Goal: Communication & Community: Answer question/provide support

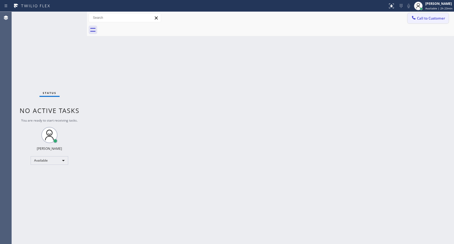
click at [418, 18] on span "Call to Customer" at bounding box center [431, 18] width 28 height 5
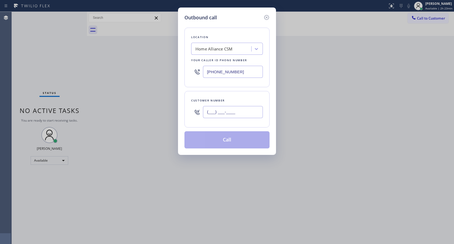
click at [234, 114] on input "(___) ___-____" at bounding box center [233, 112] width 60 height 12
paste input "949) 650-0204"
type input "[PHONE_NUMBER]"
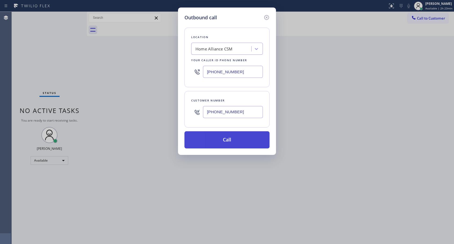
click at [225, 143] on button "Call" at bounding box center [226, 139] width 85 height 17
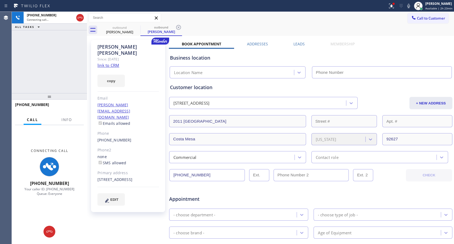
type input "[PHONE_NUMBER]"
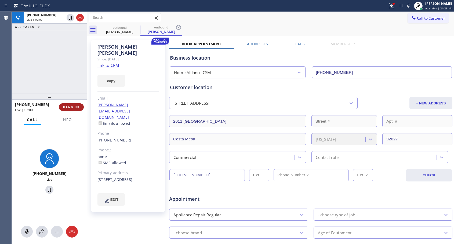
click at [75, 107] on span "HANG UP" at bounding box center [71, 107] width 16 height 4
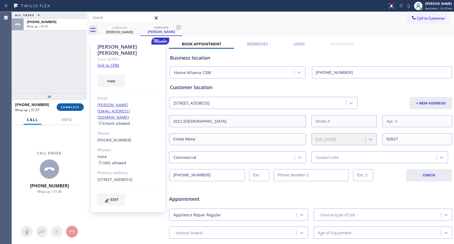
click at [80, 108] on button "COMPLETE" at bounding box center [70, 107] width 27 height 8
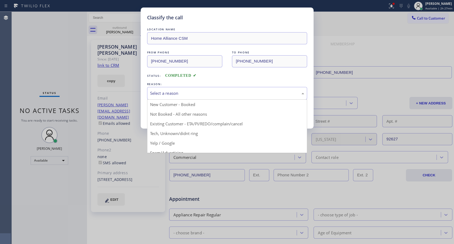
click at [225, 93] on div "Select a reason" at bounding box center [227, 93] width 154 height 6
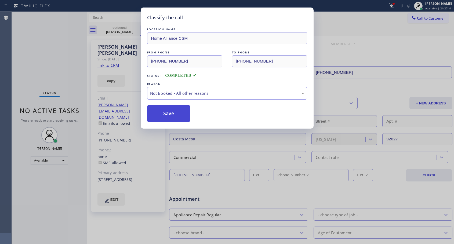
click at [175, 111] on button "Save" at bounding box center [168, 113] width 43 height 17
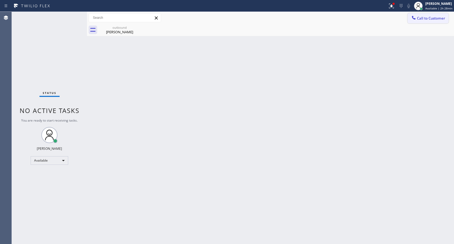
click at [430, 18] on span "Call to Customer" at bounding box center [431, 18] width 28 height 5
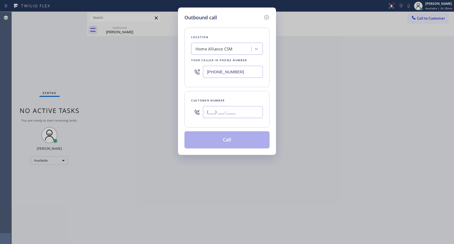
click at [250, 111] on input "(___) ___-____" at bounding box center [233, 112] width 60 height 12
paste input "818) 469-0560"
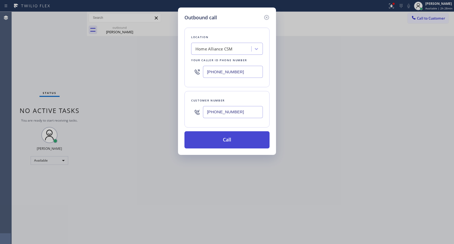
type input "[PHONE_NUMBER]"
click at [233, 142] on button "Call" at bounding box center [226, 139] width 85 height 17
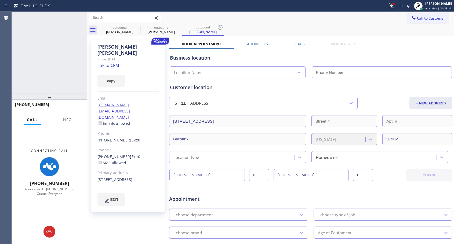
type input "[PHONE_NUMBER]"
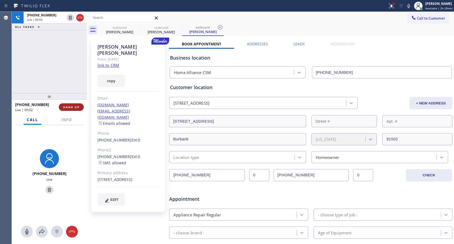
click at [78, 107] on span "HANG UP" at bounding box center [71, 107] width 16 height 4
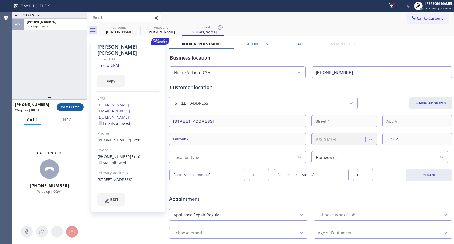
click at [78, 106] on span "COMPLETE" at bounding box center [70, 107] width 19 height 4
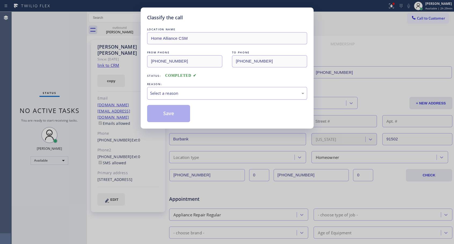
click at [186, 92] on div "Select a reason" at bounding box center [227, 93] width 154 height 6
click at [170, 112] on button "Save" at bounding box center [168, 113] width 43 height 17
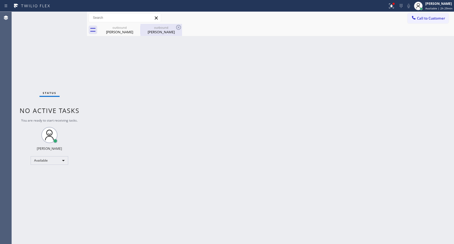
click at [165, 30] on div "[PERSON_NAME]" at bounding box center [161, 32] width 41 height 5
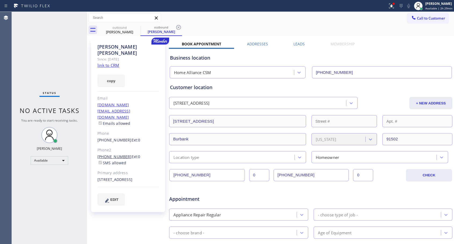
click at [119, 154] on link "[PHONE_NUMBER]" at bounding box center [114, 156] width 34 height 5
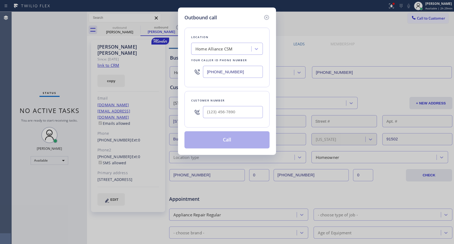
type input "[PHONE_NUMBER]"
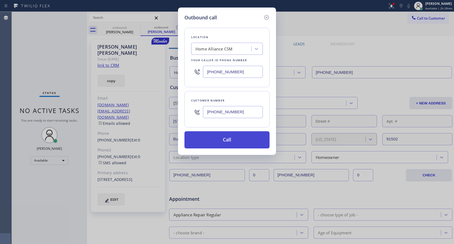
click at [233, 140] on button "Call" at bounding box center [226, 139] width 85 height 17
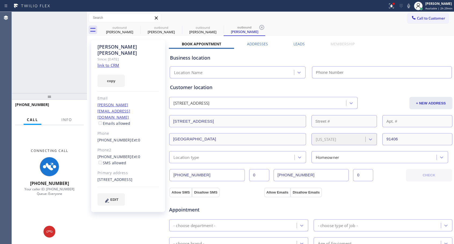
type input "[PHONE_NUMBER]"
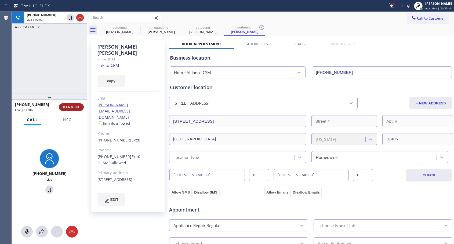
click at [78, 104] on button "HANG UP" at bounding box center [71, 107] width 25 height 8
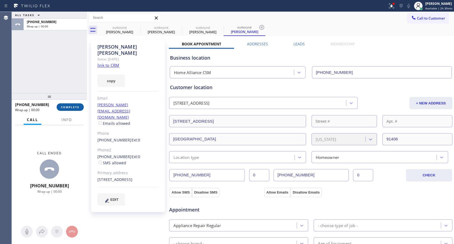
click at [78, 104] on button "COMPLETE" at bounding box center [70, 107] width 27 height 8
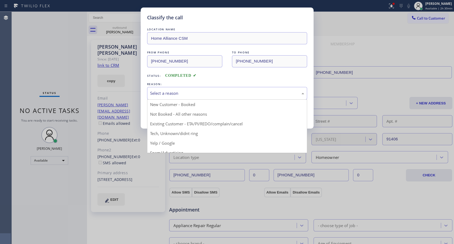
click at [190, 94] on div "Select a reason" at bounding box center [227, 93] width 154 height 6
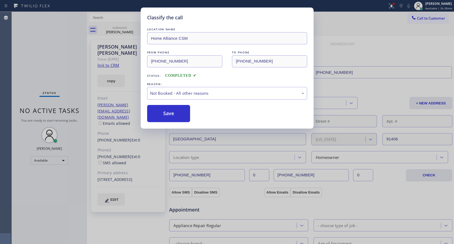
click at [178, 112] on button "Save" at bounding box center [168, 113] width 43 height 17
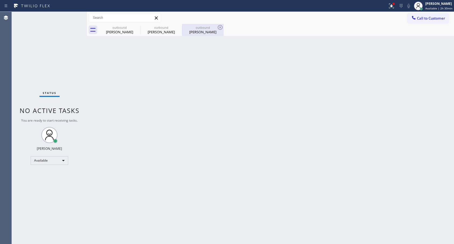
click at [195, 29] on div "outbound" at bounding box center [203, 28] width 41 height 4
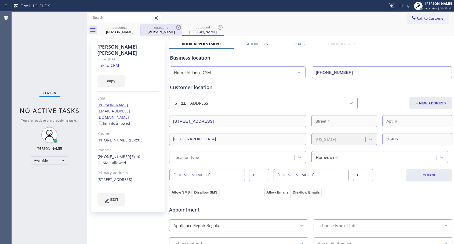
click at [157, 33] on div "[PERSON_NAME]" at bounding box center [161, 32] width 41 height 5
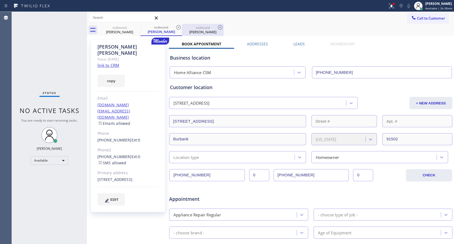
click at [202, 30] on div "[PERSON_NAME]" at bounding box center [203, 32] width 41 height 5
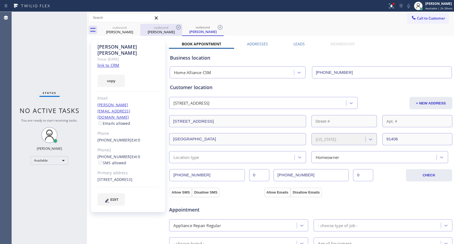
click at [164, 28] on div "outbound" at bounding box center [161, 28] width 41 height 4
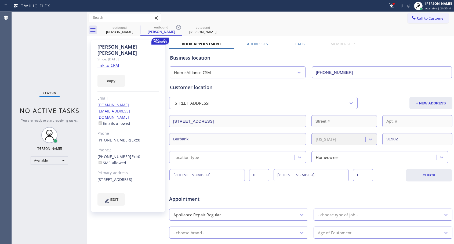
click at [119, 137] on link "[PHONE_NUMBER]" at bounding box center [114, 139] width 34 height 5
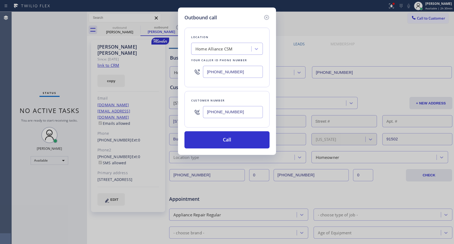
type input "[PHONE_NUMBER]"
click at [228, 138] on button "Call" at bounding box center [226, 139] width 85 height 17
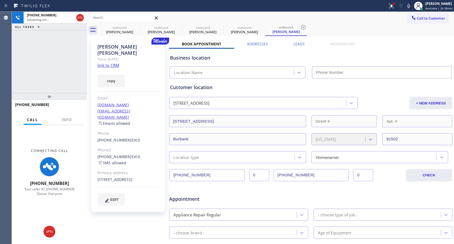
type input "[PHONE_NUMBER]"
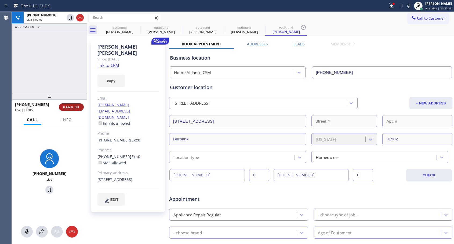
click at [81, 104] on button "HANG UP" at bounding box center [71, 107] width 25 height 8
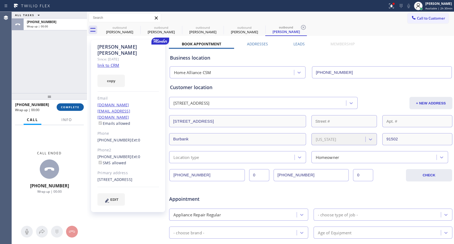
click at [81, 104] on button "COMPLETE" at bounding box center [70, 107] width 27 height 8
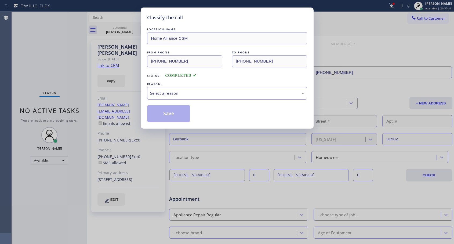
drag, startPoint x: 234, startPoint y: 93, endPoint x: 217, endPoint y: 98, distance: 17.4
click at [234, 93] on div "Select a reason" at bounding box center [227, 93] width 154 height 6
click at [181, 113] on button "Save" at bounding box center [168, 113] width 43 height 17
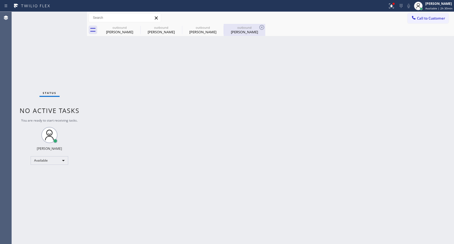
click at [246, 33] on div "[PERSON_NAME]" at bounding box center [244, 32] width 41 height 5
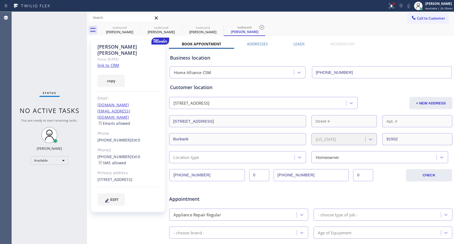
click at [115, 125] on div "[PERSON_NAME] Since: [DATE] link to CRM copy Email [DOMAIN_NAME][EMAIL_ADDRESS]…" at bounding box center [128, 126] width 74 height 172
click at [118, 137] on link "[PHONE_NUMBER]" at bounding box center [114, 139] width 34 height 5
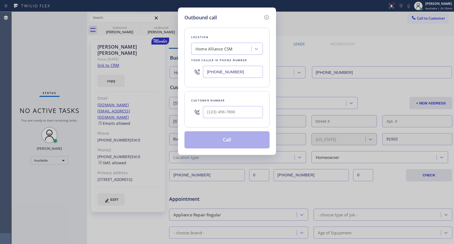
type input "[PHONE_NUMBER]"
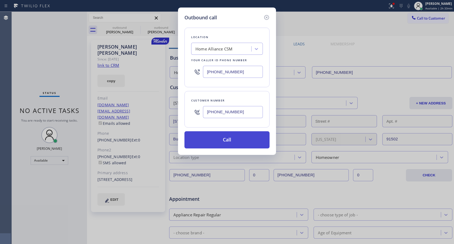
click at [236, 142] on button "Call" at bounding box center [226, 139] width 85 height 17
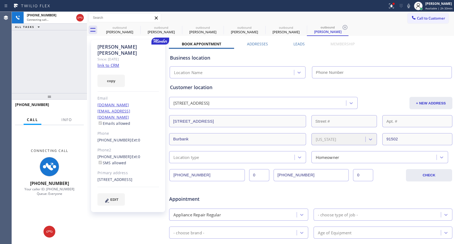
type input "[PHONE_NUMBER]"
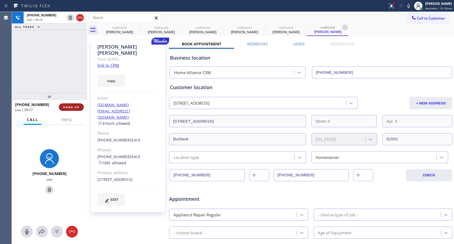
click at [73, 106] on span "HANG UP" at bounding box center [71, 107] width 16 height 4
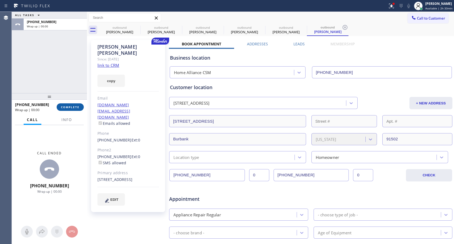
click at [73, 106] on span "COMPLETE" at bounding box center [70, 107] width 19 height 4
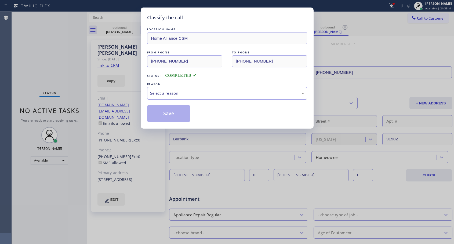
click at [240, 97] on div "Select a reason" at bounding box center [227, 93] width 160 height 13
click at [184, 114] on button "Save" at bounding box center [168, 113] width 43 height 17
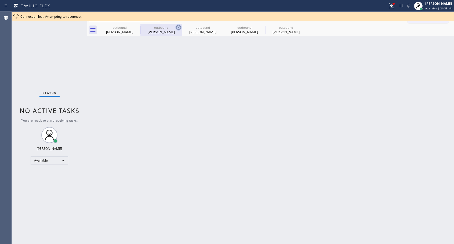
click at [0, 0] on icon at bounding box center [0, 0] width 0 height 0
click at [176, 27] on icon at bounding box center [178, 27] width 5 height 5
click at [0, 0] on icon at bounding box center [0, 0] width 0 height 0
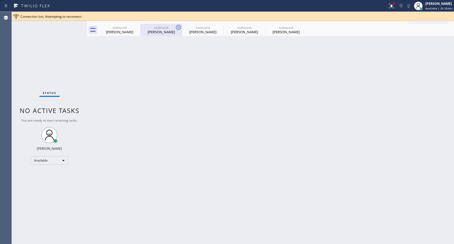
click at [137, 27] on div "outbound [PERSON_NAME] outbound [PERSON_NAME] outbound [PERSON_NAME] outbound […" at bounding box center [276, 30] width 355 height 12
click at [137, 27] on div at bounding box center [276, 30] width 355 height 12
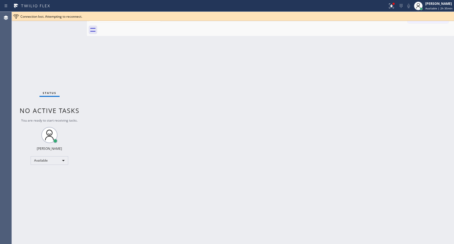
click at [137, 27] on div at bounding box center [276, 30] width 355 height 12
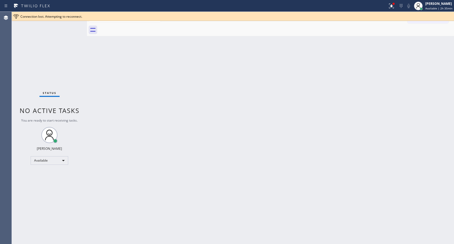
click at [137, 27] on div at bounding box center [276, 30] width 355 height 12
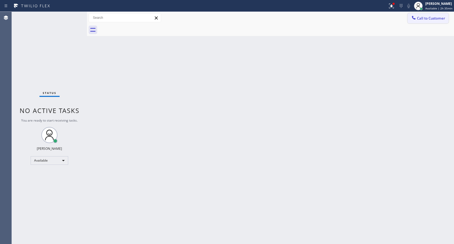
click at [431, 20] on span "Call to Customer" at bounding box center [431, 18] width 28 height 5
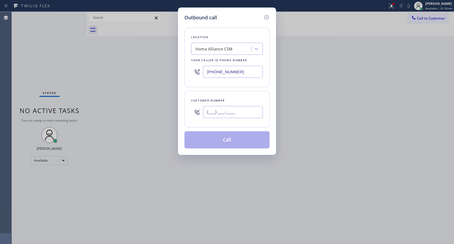
click at [227, 113] on input "(___) ___-____" at bounding box center [233, 112] width 60 height 12
paste input "310) 433-5947"
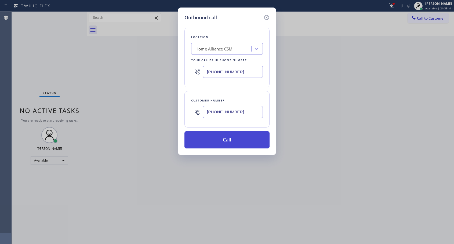
type input "[PHONE_NUMBER]"
drag, startPoint x: 237, startPoint y: 140, endPoint x: 291, endPoint y: 72, distance: 86.8
click at [237, 140] on button "Call" at bounding box center [226, 139] width 85 height 17
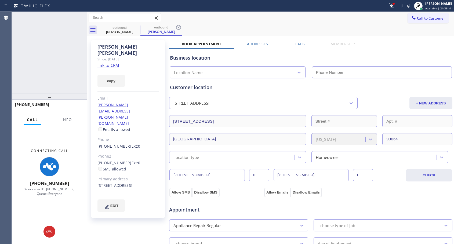
type input "[PHONE_NUMBER]"
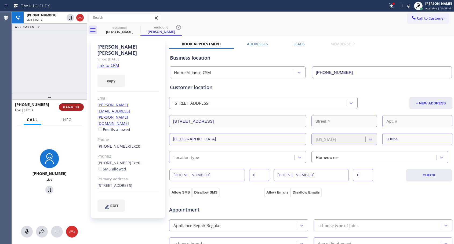
click at [78, 106] on span "HANG UP" at bounding box center [71, 107] width 16 height 4
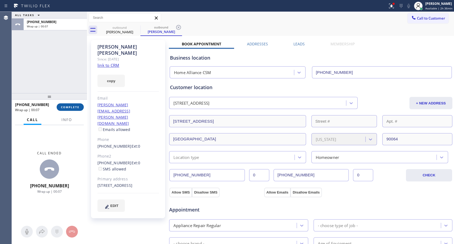
click at [71, 108] on span "COMPLETE" at bounding box center [70, 107] width 19 height 4
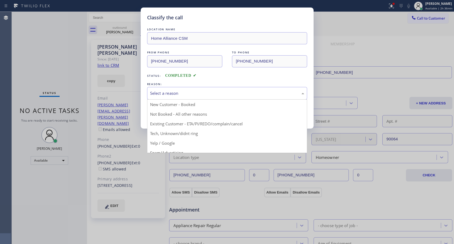
click at [226, 92] on div "Select a reason" at bounding box center [227, 93] width 154 height 6
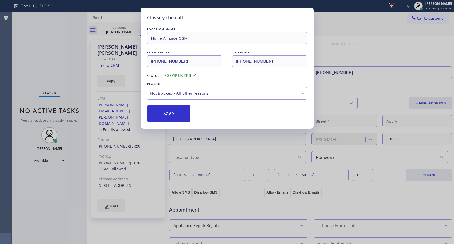
click at [189, 114] on button "Save" at bounding box center [168, 113] width 43 height 17
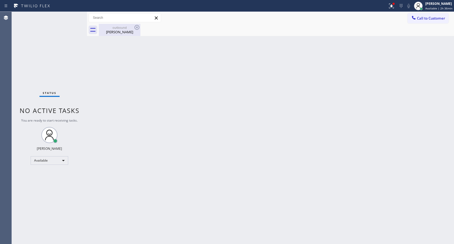
click at [119, 31] on div "[PERSON_NAME]" at bounding box center [119, 32] width 41 height 5
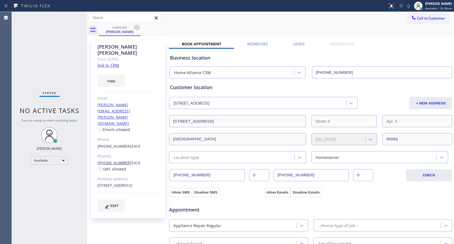
click at [119, 160] on link "[PHONE_NUMBER]" at bounding box center [114, 162] width 34 height 5
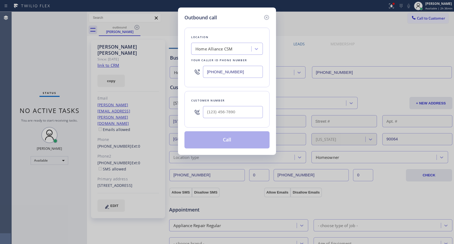
type input "[PHONE_NUMBER]"
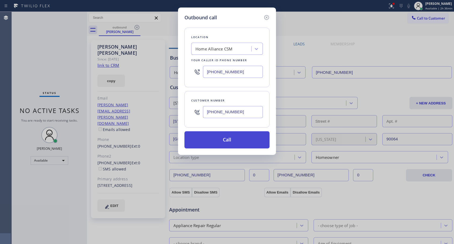
click at [202, 143] on button "Call" at bounding box center [226, 139] width 85 height 17
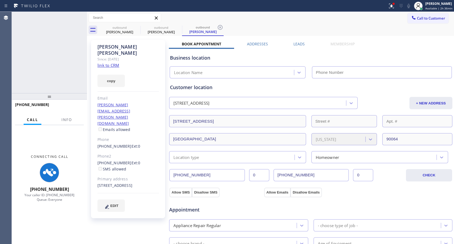
type input "[PHONE_NUMBER]"
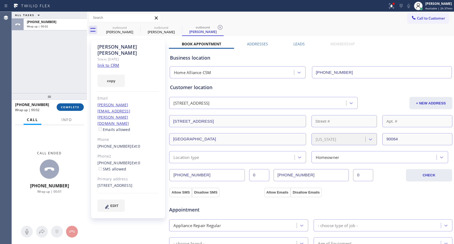
click at [75, 106] on span "COMPLETE" at bounding box center [70, 107] width 19 height 4
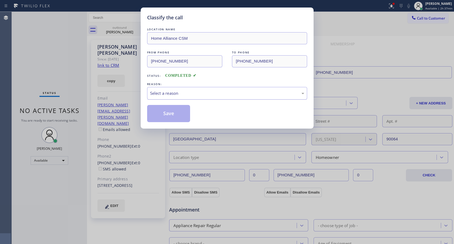
click at [219, 93] on div "Select a reason" at bounding box center [227, 93] width 154 height 6
click at [182, 112] on button "Save" at bounding box center [168, 113] width 43 height 17
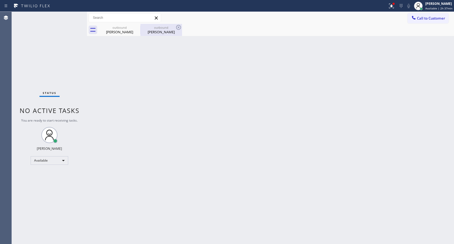
click at [154, 30] on div "[PERSON_NAME]" at bounding box center [161, 32] width 41 height 5
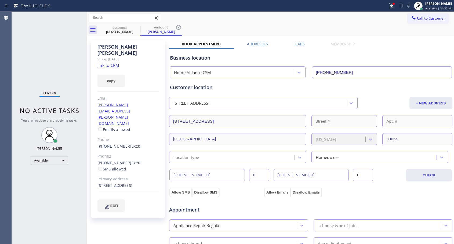
click at [111, 144] on link "[PHONE_NUMBER]" at bounding box center [114, 146] width 34 height 5
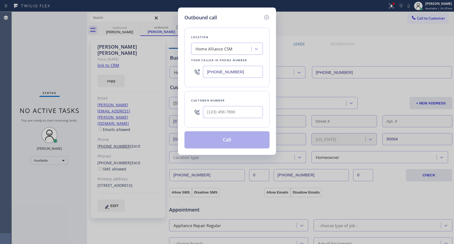
type input "[PHONE_NUMBER]"
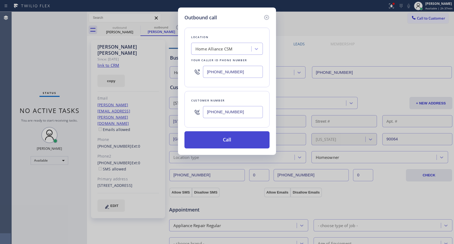
click at [237, 142] on button "Call" at bounding box center [226, 139] width 85 height 17
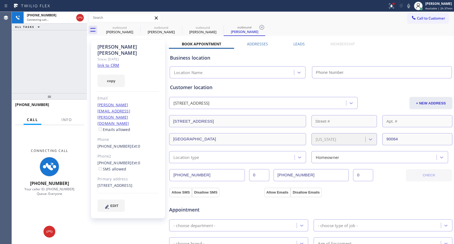
type input "[PHONE_NUMBER]"
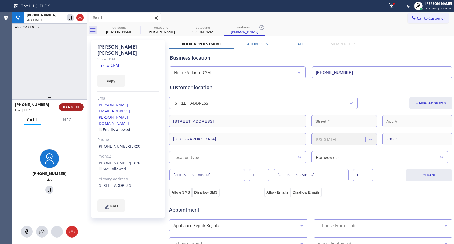
click at [75, 105] on span "HANG UP" at bounding box center [71, 107] width 16 height 4
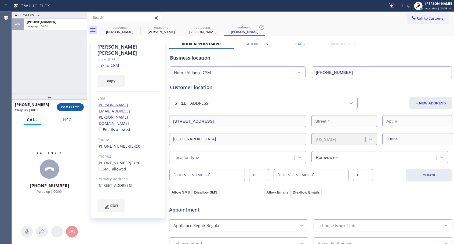
click at [75, 104] on button "COMPLETE" at bounding box center [70, 107] width 27 height 8
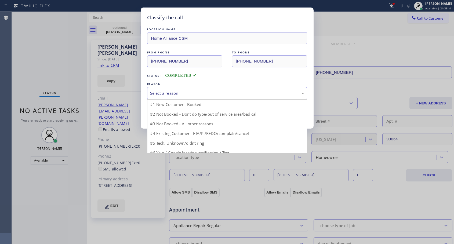
click at [266, 95] on div "Select a reason" at bounding box center [227, 93] width 154 height 6
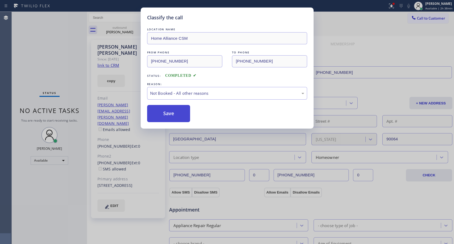
click at [178, 117] on button "Save" at bounding box center [168, 113] width 43 height 17
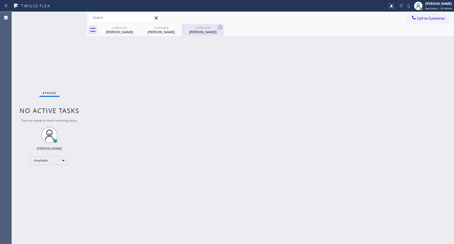
click at [202, 31] on div "[PERSON_NAME]" at bounding box center [203, 32] width 41 height 5
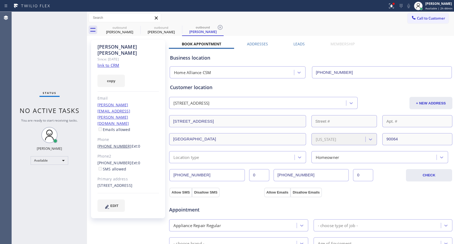
click at [122, 144] on link "[PHONE_NUMBER]" at bounding box center [114, 146] width 34 height 5
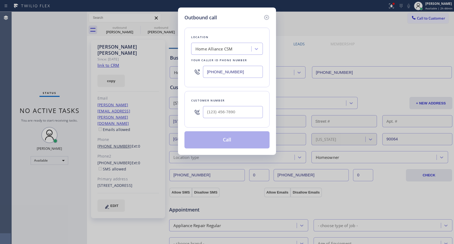
type input "[PHONE_NUMBER]"
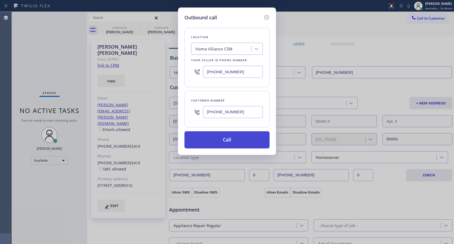
click at [223, 137] on button "Call" at bounding box center [226, 139] width 85 height 17
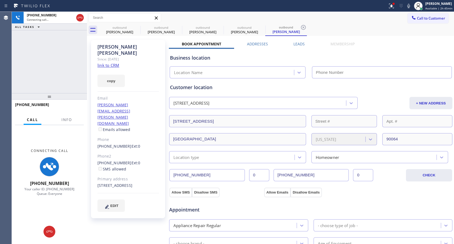
type input "[PHONE_NUMBER]"
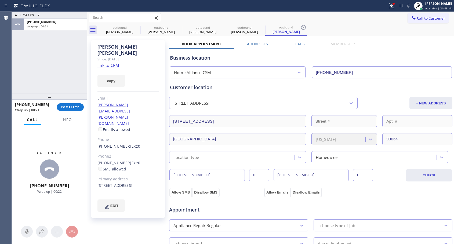
click at [117, 144] on link "[PHONE_NUMBER]" at bounding box center [114, 146] width 34 height 5
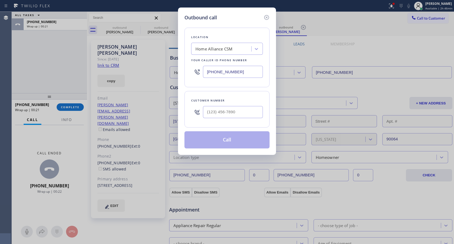
type input "[PHONE_NUMBER]"
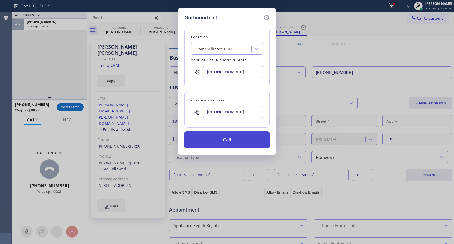
click at [220, 143] on button "Call" at bounding box center [226, 139] width 85 height 17
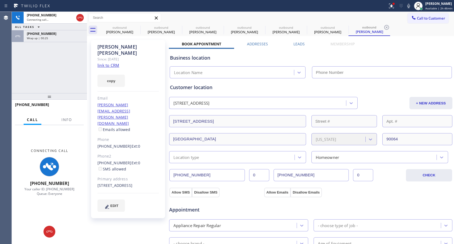
type input "[PHONE_NUMBER]"
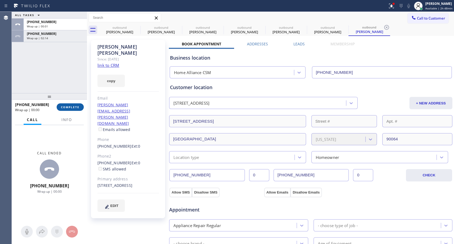
click at [72, 107] on span "COMPLETE" at bounding box center [70, 107] width 19 height 4
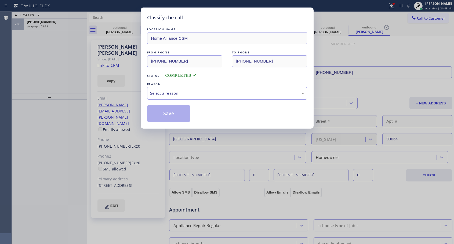
click at [222, 93] on div "Select a reason" at bounding box center [227, 93] width 154 height 6
click at [176, 115] on button "Save" at bounding box center [168, 113] width 43 height 17
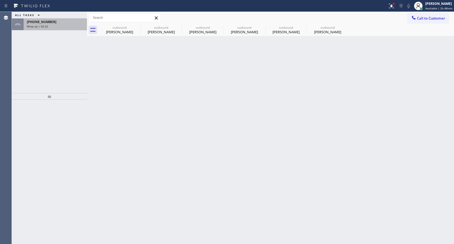
click at [53, 25] on div "Wrap up | 02:22" at bounding box center [55, 26] width 57 height 4
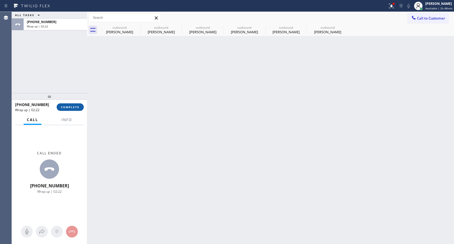
click at [64, 108] on span "COMPLETE" at bounding box center [70, 107] width 19 height 4
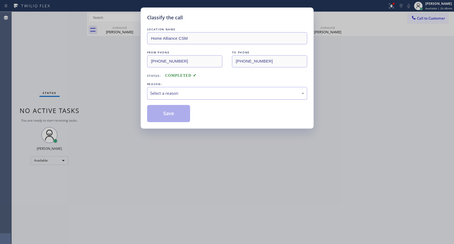
click at [213, 93] on div "Select a reason" at bounding box center [227, 93] width 154 height 6
click at [173, 114] on button "Save" at bounding box center [168, 113] width 43 height 17
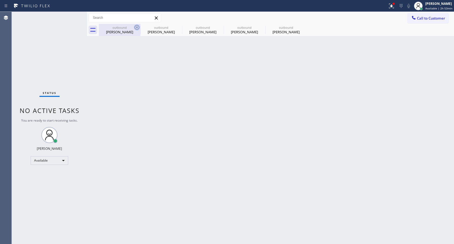
click at [137, 27] on icon at bounding box center [137, 27] width 5 height 5
click at [0, 0] on icon at bounding box center [0, 0] width 0 height 0
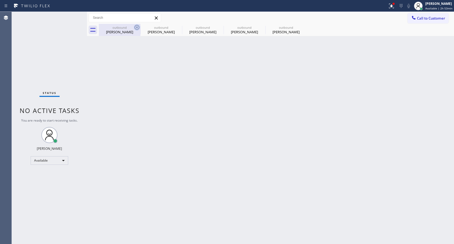
click at [137, 27] on div "outbound [PERSON_NAME] outbound [PERSON_NAME] outbound [PERSON_NAME] outbound […" at bounding box center [276, 30] width 355 height 12
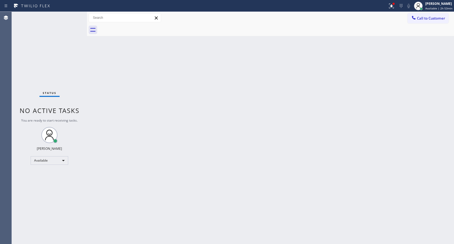
click at [137, 27] on div at bounding box center [276, 30] width 355 height 12
click at [427, 20] on span "Call to Customer" at bounding box center [431, 18] width 28 height 5
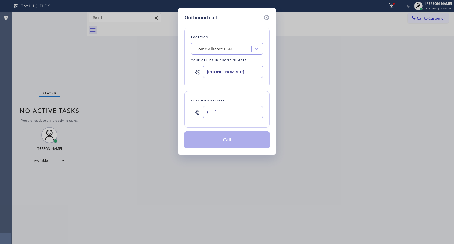
click at [238, 108] on input "(___) ___-____" at bounding box center [233, 112] width 60 height 12
paste input "540) 793-3792"
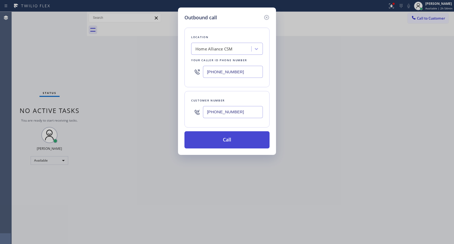
type input "[PHONE_NUMBER]"
click at [229, 140] on button "Call" at bounding box center [226, 139] width 85 height 17
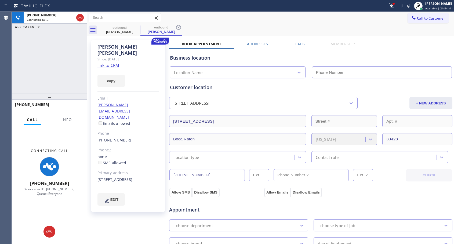
type input "[PHONE_NUMBER]"
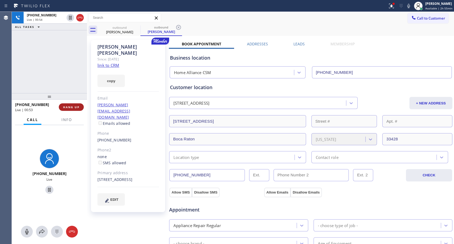
click at [71, 105] on button "HANG UP" at bounding box center [71, 107] width 25 height 8
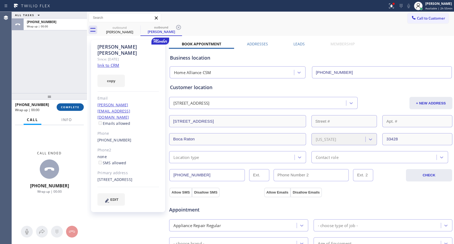
click at [71, 105] on button "COMPLETE" at bounding box center [70, 107] width 27 height 8
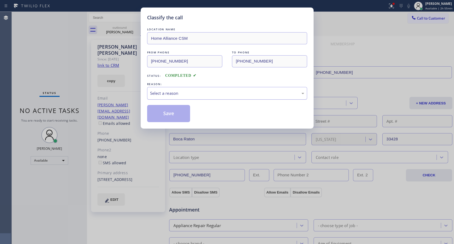
click at [217, 92] on div "Select a reason" at bounding box center [227, 93] width 154 height 6
click at [161, 114] on button "Save" at bounding box center [168, 113] width 43 height 17
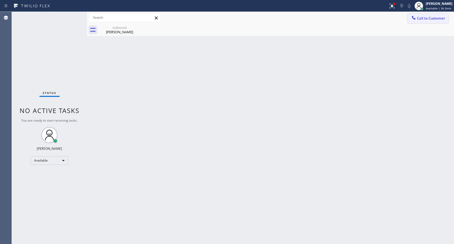
click at [419, 19] on span "Call to Customer" at bounding box center [431, 18] width 28 height 5
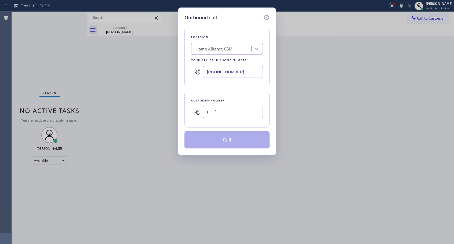
click at [244, 111] on input "(___) ___-____" at bounding box center [233, 112] width 60 height 12
paste input "310) 709-3540"
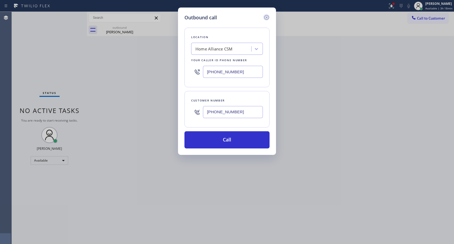
click at [267, 16] on icon at bounding box center [266, 17] width 6 height 6
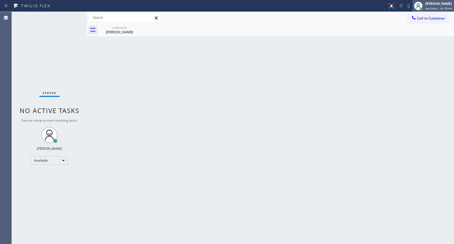
click at [436, 9] on span "Available | 4h 35min" at bounding box center [438, 8] width 27 height 4
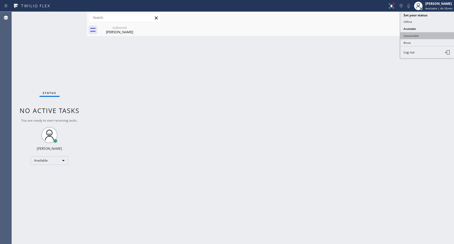
click at [412, 36] on button "Unavailable" at bounding box center [427, 35] width 54 height 7
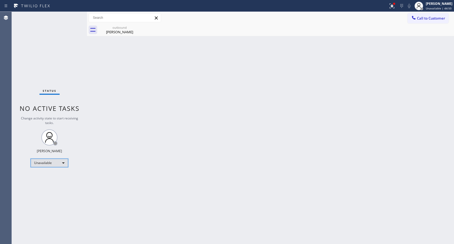
click at [55, 162] on div "Unavailable" at bounding box center [50, 163] width 38 height 9
click at [50, 177] on li "Available" at bounding box center [49, 177] width 37 height 6
click at [429, 20] on span "Call to Customer" at bounding box center [431, 18] width 28 height 5
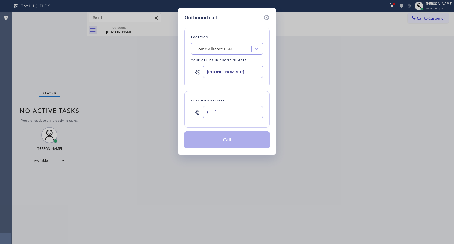
click at [235, 112] on input "(___) ___-____" at bounding box center [233, 112] width 60 height 12
paste input "310) 709-3540"
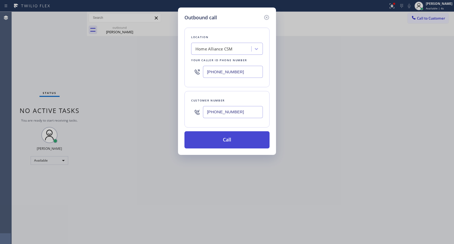
type input "[PHONE_NUMBER]"
click at [226, 143] on button "Call" at bounding box center [226, 139] width 85 height 17
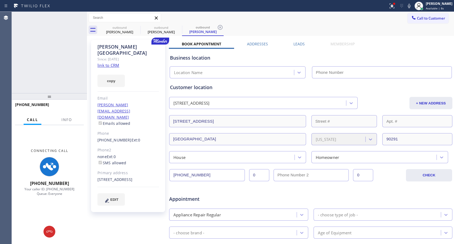
type input "[PHONE_NUMBER]"
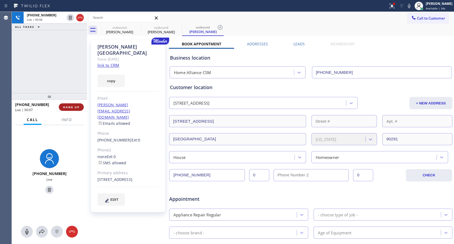
click at [75, 107] on span "HANG UP" at bounding box center [71, 107] width 16 height 4
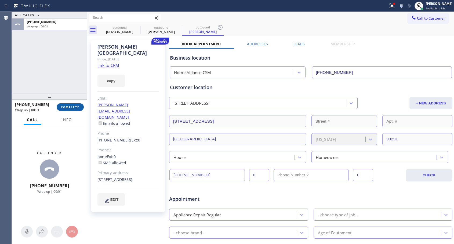
click at [76, 107] on span "COMPLETE" at bounding box center [70, 107] width 19 height 4
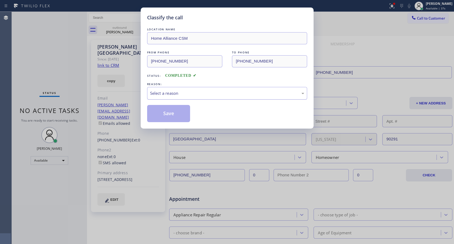
click at [190, 94] on div "Select a reason" at bounding box center [227, 93] width 154 height 6
click at [183, 112] on button "Save" at bounding box center [168, 113] width 43 height 17
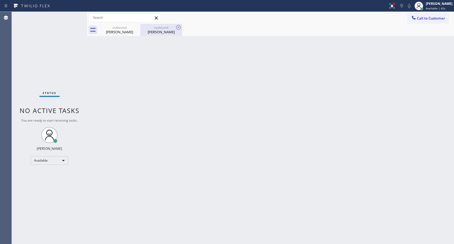
click at [165, 30] on div "[PERSON_NAME]" at bounding box center [161, 32] width 41 height 5
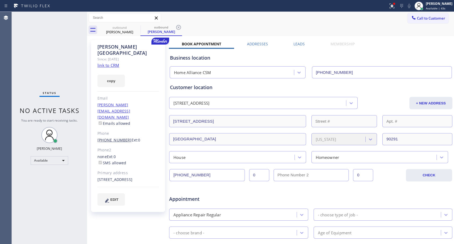
click at [115, 137] on link "[PHONE_NUMBER]" at bounding box center [114, 139] width 34 height 5
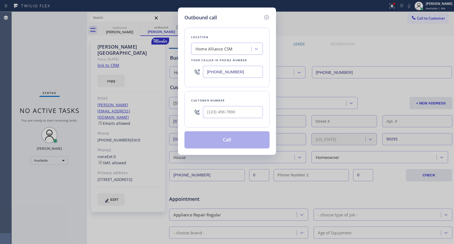
type input "[PHONE_NUMBER]"
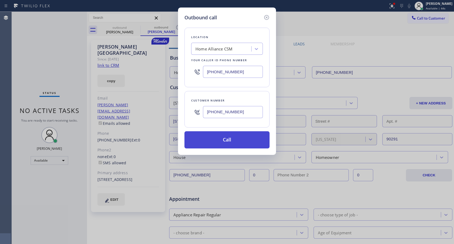
click at [218, 139] on button "Call" at bounding box center [226, 139] width 85 height 17
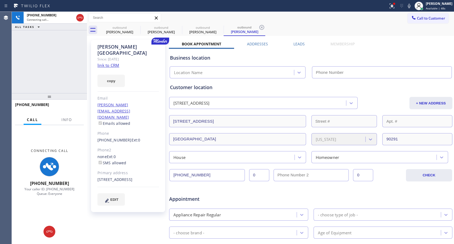
type input "[PHONE_NUMBER]"
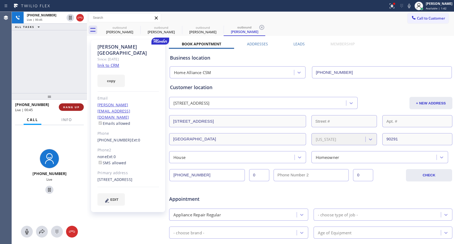
click at [73, 106] on span "HANG UP" at bounding box center [71, 107] width 16 height 4
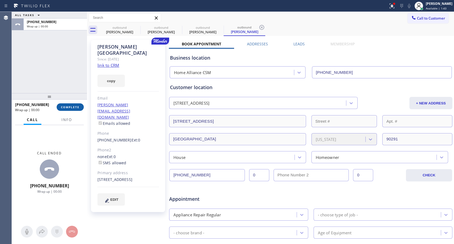
click at [74, 106] on span "COMPLETE" at bounding box center [70, 107] width 19 height 4
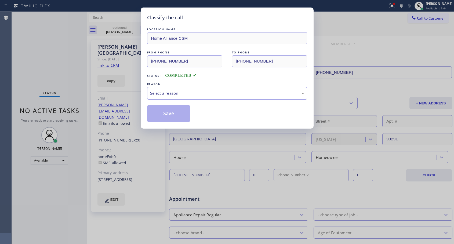
click at [196, 93] on div "Select a reason" at bounding box center [227, 93] width 154 height 6
click at [159, 114] on button "Save" at bounding box center [168, 113] width 43 height 17
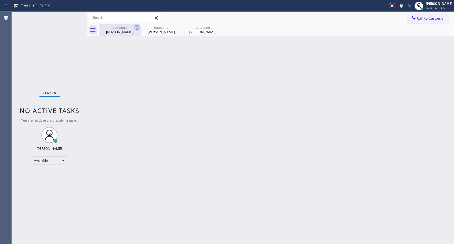
click at [137, 27] on icon at bounding box center [137, 27] width 6 height 6
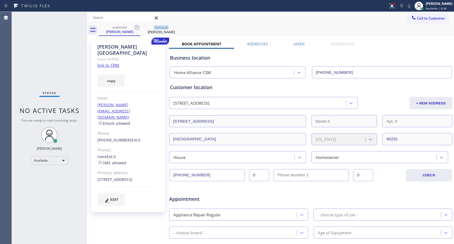
click at [137, 27] on icon at bounding box center [137, 27] width 6 height 6
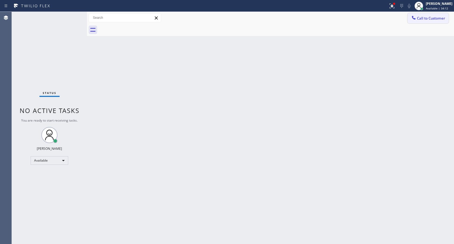
click at [420, 18] on span "Call to Customer" at bounding box center [431, 18] width 28 height 5
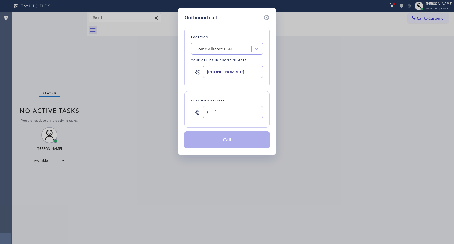
click at [246, 115] on input "(___) ___-____" at bounding box center [233, 112] width 60 height 12
paste input "516) 885-1600"
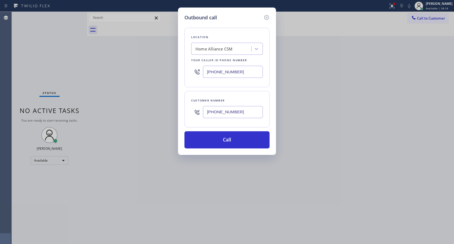
type input "[PHONE_NUMBER]"
click at [233, 141] on button "Call" at bounding box center [226, 139] width 85 height 17
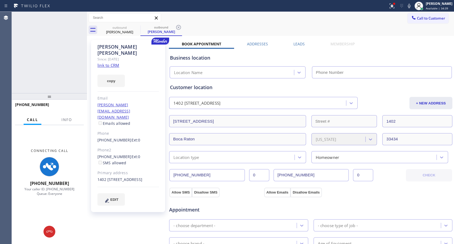
type input "[PHONE_NUMBER]"
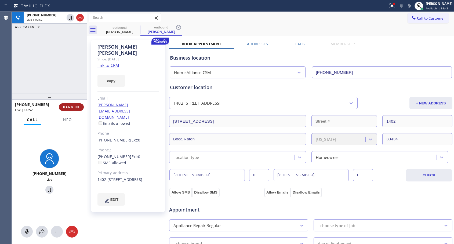
click at [77, 107] on span "HANG UP" at bounding box center [71, 107] width 16 height 4
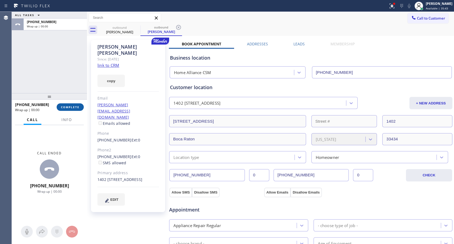
click at [77, 106] on span "COMPLETE" at bounding box center [70, 107] width 19 height 4
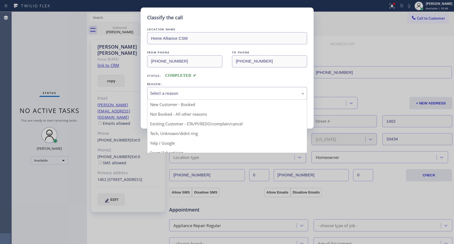
click at [203, 92] on div "Select a reason" at bounding box center [227, 93] width 154 height 6
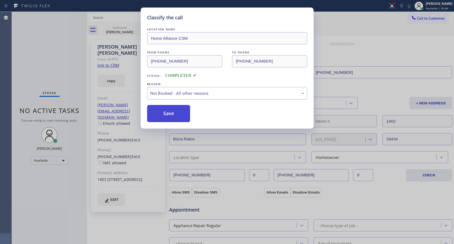
click at [173, 112] on button "Save" at bounding box center [168, 113] width 43 height 17
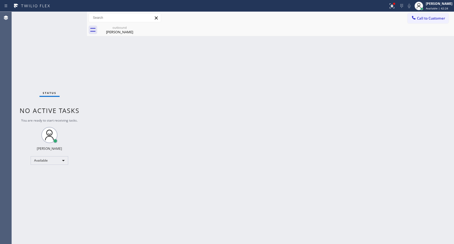
click at [422, 21] on button "Call to Customer" at bounding box center [428, 18] width 41 height 10
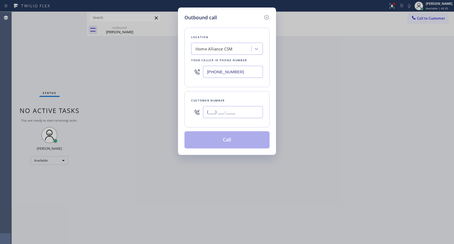
click at [230, 109] on input "(___) ___-____" at bounding box center [233, 112] width 60 height 12
paste input "818) 635-8364"
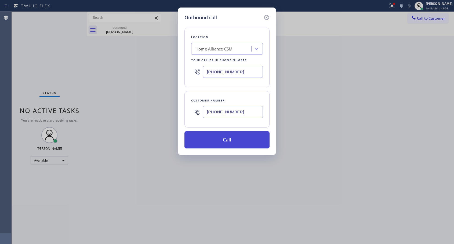
type input "[PHONE_NUMBER]"
click at [220, 139] on button "Call" at bounding box center [226, 139] width 85 height 17
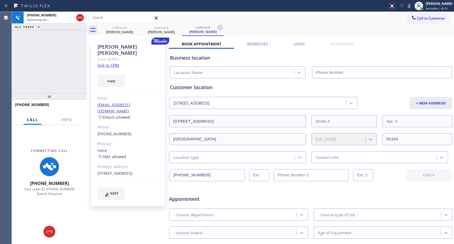
type input "[PHONE_NUMBER]"
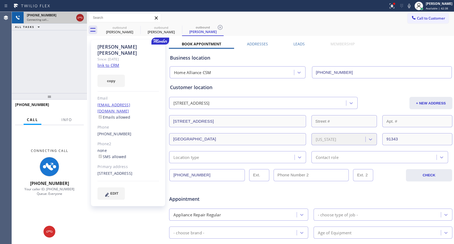
click at [83, 18] on icon at bounding box center [80, 17] width 6 height 6
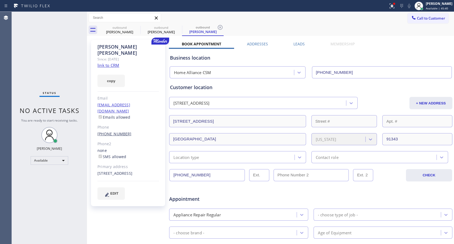
click at [118, 131] on link "[PHONE_NUMBER]" at bounding box center [114, 133] width 34 height 5
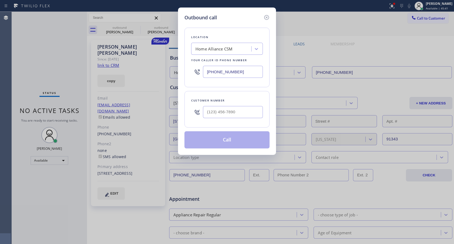
type input "[PHONE_NUMBER]"
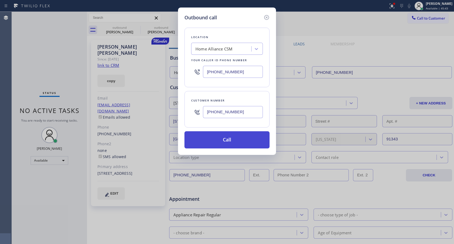
click at [230, 142] on button "Call" at bounding box center [226, 139] width 85 height 17
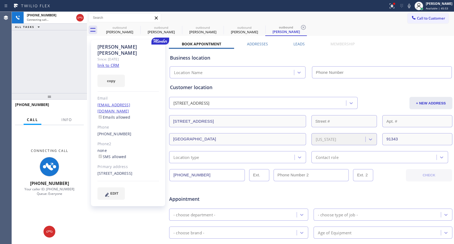
type input "[PHONE_NUMBER]"
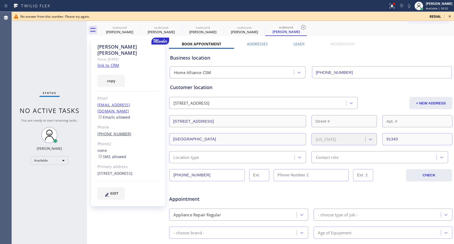
click at [116, 131] on link "[PHONE_NUMBER]" at bounding box center [114, 133] width 34 height 5
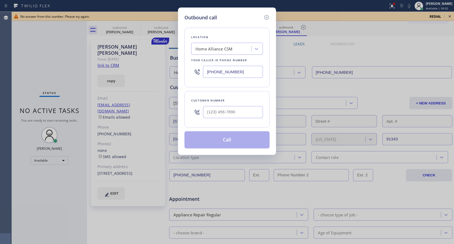
type input "[PHONE_NUMBER]"
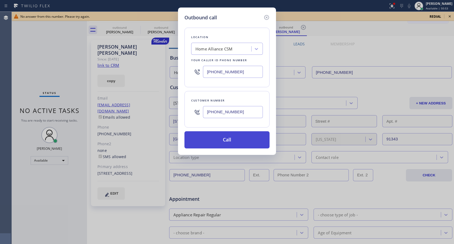
click at [252, 140] on button "Call" at bounding box center [226, 139] width 85 height 17
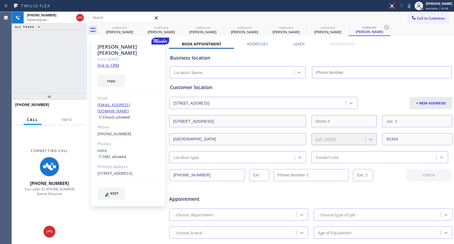
type input "[PHONE_NUMBER]"
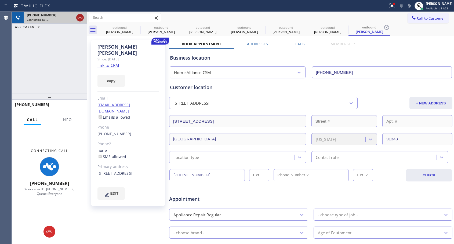
click at [80, 18] on icon at bounding box center [80, 17] width 6 height 6
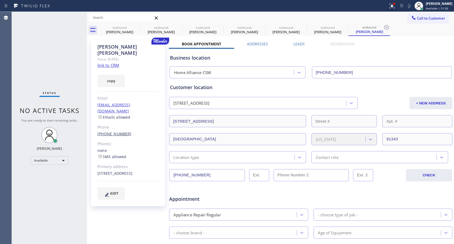
click at [122, 131] on link "[PHONE_NUMBER]" at bounding box center [114, 133] width 34 height 5
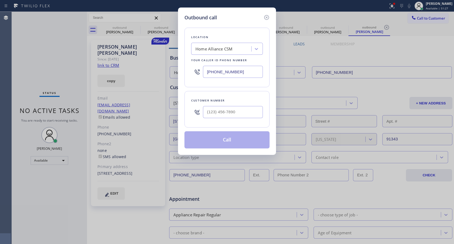
type input "[PHONE_NUMBER]"
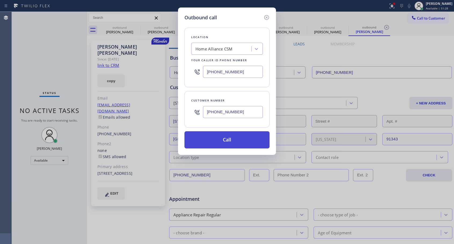
click at [227, 138] on button "Call" at bounding box center [226, 139] width 85 height 17
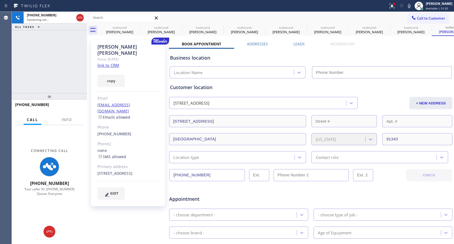
type input "[PHONE_NUMBER]"
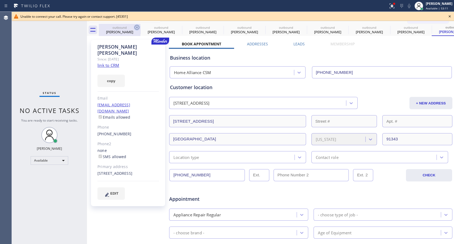
click at [137, 26] on icon at bounding box center [137, 27] width 6 height 6
click at [0, 0] on icon at bounding box center [0, 0] width 0 height 0
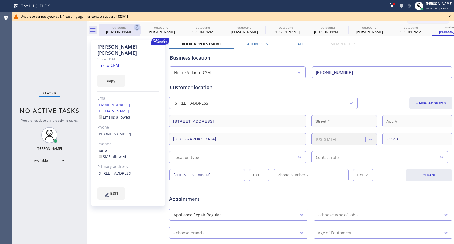
click at [0, 0] on icon at bounding box center [0, 0] width 0 height 0
click at [137, 26] on div "outbound [PERSON_NAME] outbound [PERSON_NAME] outbound [PERSON_NAME] outbound […" at bounding box center [276, 30] width 355 height 12
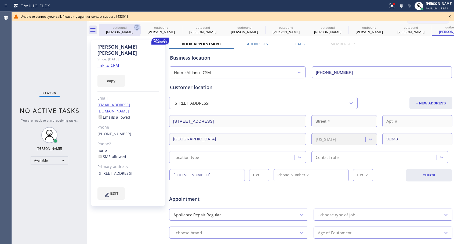
click at [137, 26] on div "outbound [PERSON_NAME] outbound [PERSON_NAME] outbound [PERSON_NAME] outbound […" at bounding box center [276, 30] width 355 height 12
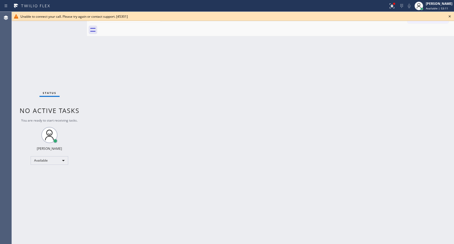
click at [137, 26] on div at bounding box center [276, 30] width 355 height 12
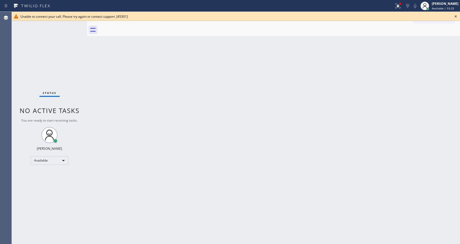
click at [454, 17] on icon at bounding box center [455, 16] width 6 height 6
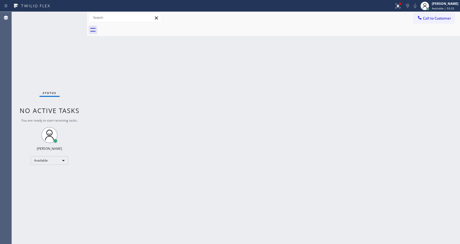
drag, startPoint x: 427, startPoint y: 19, endPoint x: 292, endPoint y: 112, distance: 164.6
click at [428, 19] on span "Call to Customer" at bounding box center [437, 18] width 28 height 5
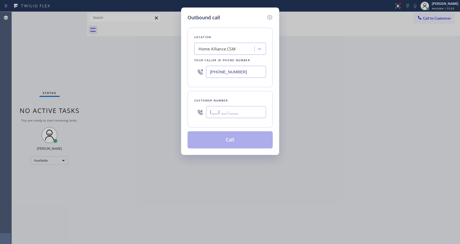
click at [242, 112] on input "(___) ___-____" at bounding box center [236, 112] width 60 height 12
paste input "818) 635-8364"
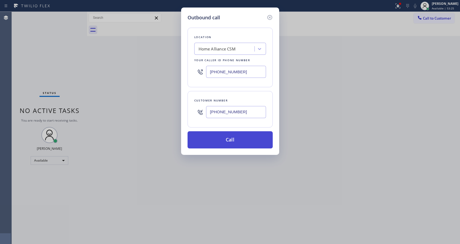
type input "[PHONE_NUMBER]"
click at [227, 141] on button "Call" at bounding box center [229, 139] width 85 height 17
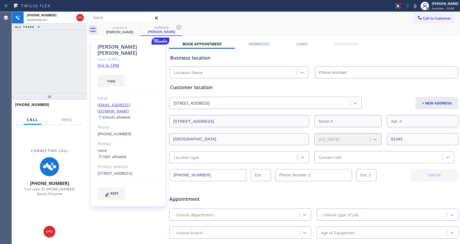
type input "[PHONE_NUMBER]"
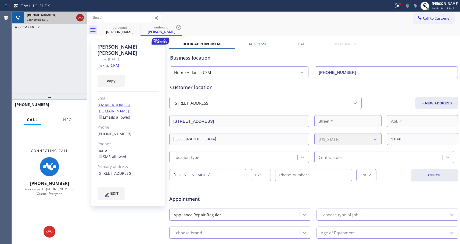
click at [79, 19] on icon at bounding box center [80, 17] width 6 height 6
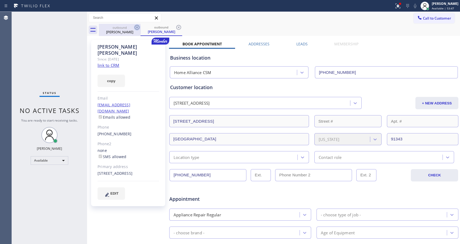
click at [136, 28] on icon at bounding box center [137, 27] width 6 height 6
click at [140, 28] on div "outbound [PERSON_NAME]" at bounding box center [161, 30] width 42 height 12
drag, startPoint x: 136, startPoint y: 28, endPoint x: 227, endPoint y: 1, distance: 94.2
click at [175, 27] on icon at bounding box center [178, 27] width 6 height 6
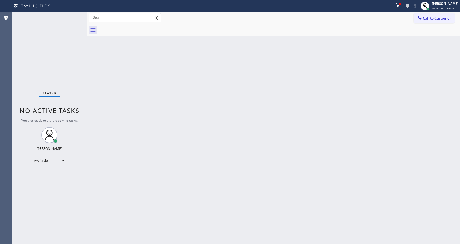
click at [424, 19] on span "Call to Customer" at bounding box center [437, 18] width 28 height 5
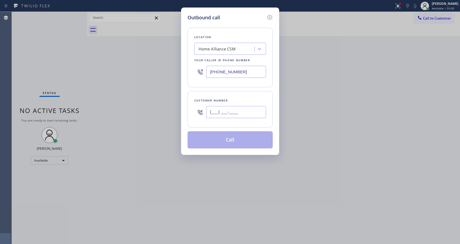
click at [232, 108] on input "(___) ___-____" at bounding box center [236, 112] width 60 height 12
paste input "323) 915-5983"
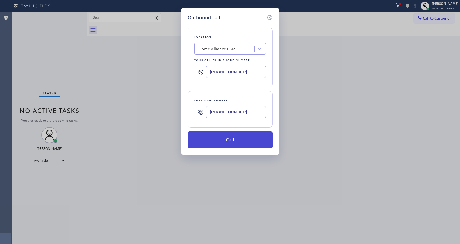
type input "[PHONE_NUMBER]"
click at [229, 140] on button "Call" at bounding box center [229, 139] width 85 height 17
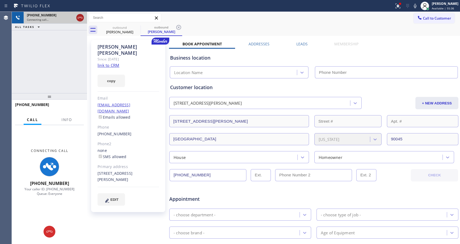
type input "[PHONE_NUMBER]"
click at [80, 19] on icon at bounding box center [80, 17] width 6 height 6
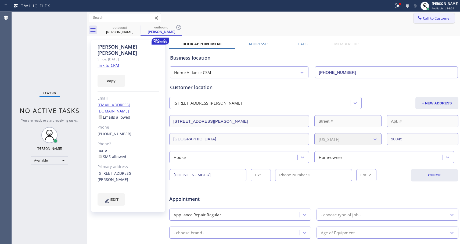
drag, startPoint x: 428, startPoint y: 19, endPoint x: 423, endPoint y: 20, distance: 5.0
click at [428, 19] on span "Call to Customer" at bounding box center [437, 18] width 28 height 5
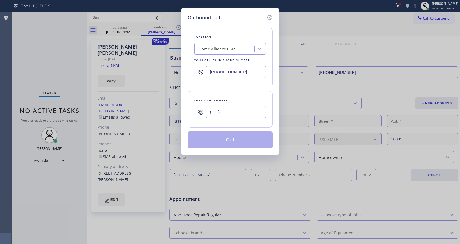
click at [222, 107] on input "(___) ___-____" at bounding box center [236, 112] width 60 height 12
paste input "305) 321-5844"
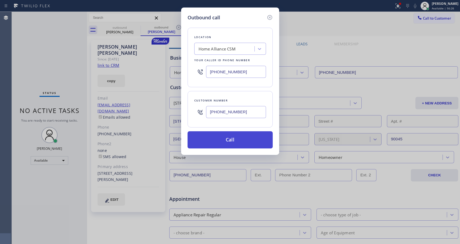
type input "[PHONE_NUMBER]"
click at [233, 139] on button "Call" at bounding box center [229, 139] width 85 height 17
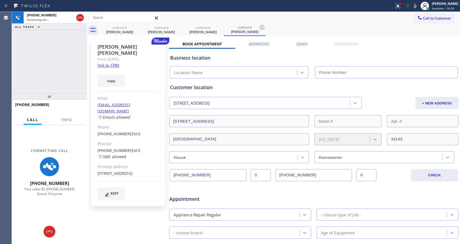
type input "[PHONE_NUMBER]"
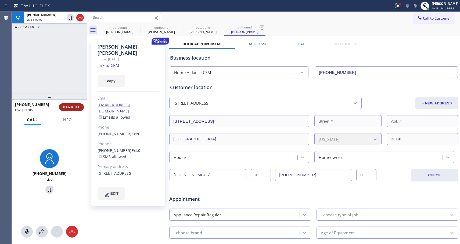
click at [67, 104] on button "HANG UP" at bounding box center [71, 107] width 25 height 8
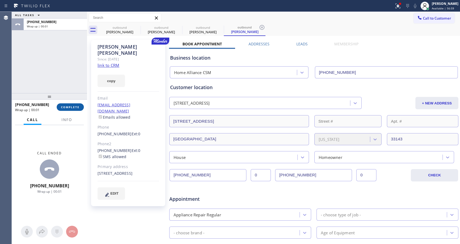
click at [71, 107] on span "COMPLETE" at bounding box center [70, 107] width 19 height 4
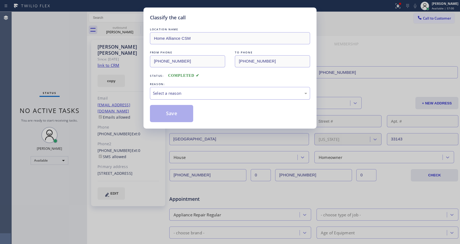
click at [187, 99] on div "Select a reason" at bounding box center [230, 93] width 160 height 13
click at [171, 112] on button "Save" at bounding box center [171, 113] width 43 height 17
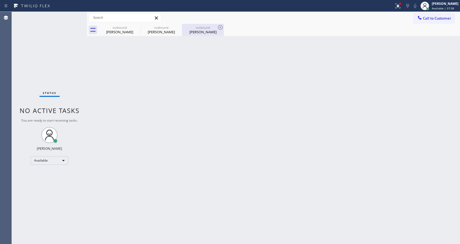
click at [193, 29] on div "outbound" at bounding box center [203, 28] width 41 height 4
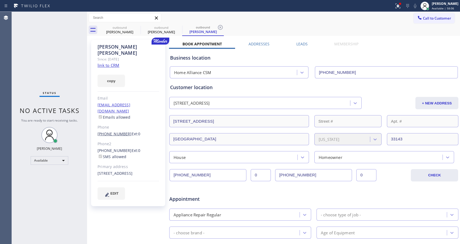
click at [119, 131] on link "[PHONE_NUMBER]" at bounding box center [114, 133] width 34 height 5
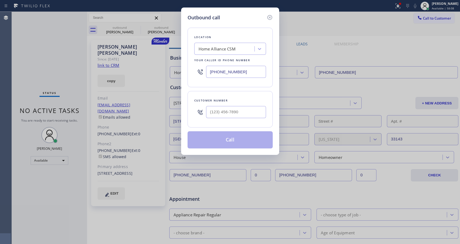
type input "[PHONE_NUMBER]"
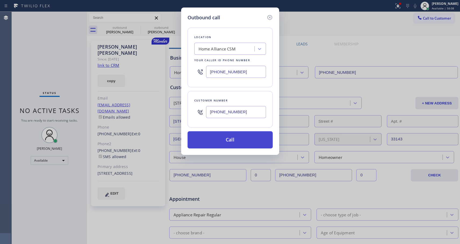
click at [234, 144] on button "Call" at bounding box center [229, 139] width 85 height 17
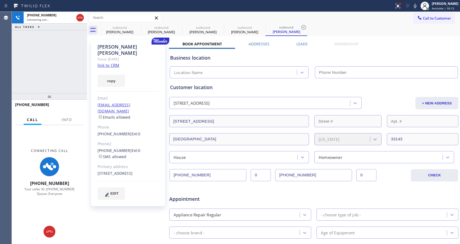
type input "[PHONE_NUMBER]"
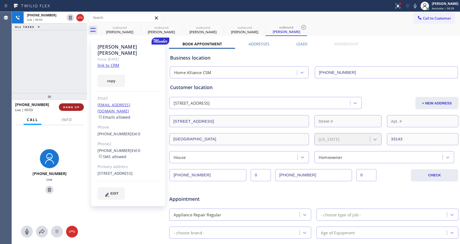
click at [75, 105] on span "HANG UP" at bounding box center [71, 107] width 16 height 4
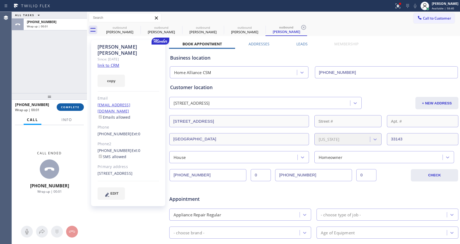
click at [77, 108] on span "COMPLETE" at bounding box center [70, 107] width 19 height 4
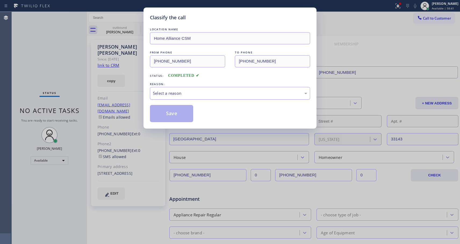
click at [219, 93] on div "Select a reason" at bounding box center [230, 93] width 154 height 6
click at [169, 111] on button "Save" at bounding box center [171, 113] width 43 height 17
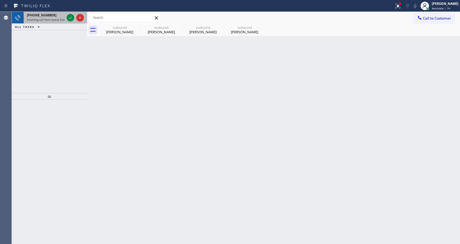
click at [55, 17] on div "[PHONE_NUMBER]" at bounding box center [46, 15] width 38 height 5
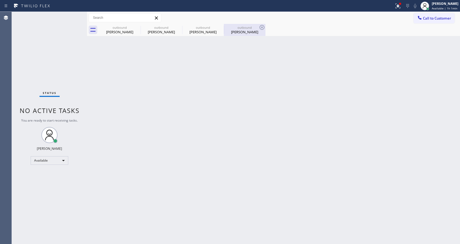
click at [242, 30] on div "[PERSON_NAME]" at bounding box center [244, 32] width 41 height 5
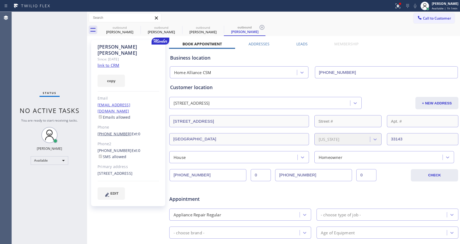
click at [121, 131] on link "[PHONE_NUMBER]" at bounding box center [114, 133] width 34 height 5
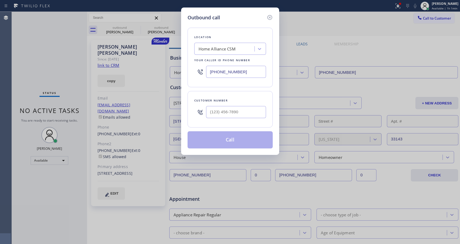
type input "[PHONE_NUMBER]"
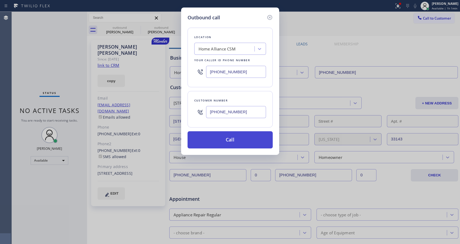
click at [222, 139] on button "Call" at bounding box center [229, 139] width 85 height 17
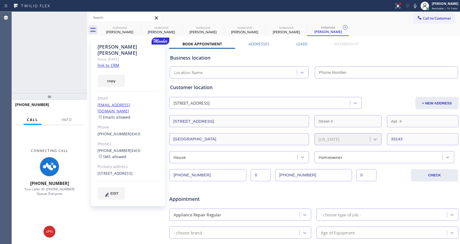
type input "[PHONE_NUMBER]"
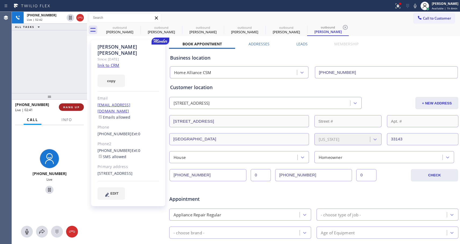
click at [61, 107] on button "HANG UP" at bounding box center [71, 107] width 25 height 8
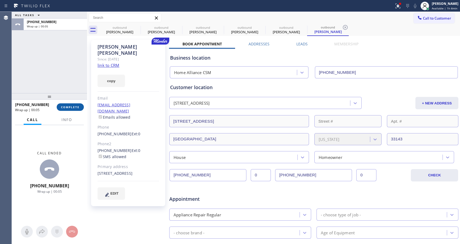
click at [73, 108] on span "COMPLETE" at bounding box center [70, 107] width 19 height 4
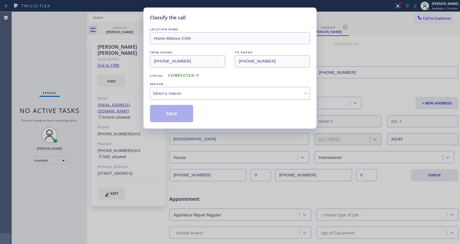
click at [168, 94] on div "Select a reason" at bounding box center [230, 93] width 154 height 6
click at [168, 113] on button "Save" at bounding box center [171, 113] width 43 height 17
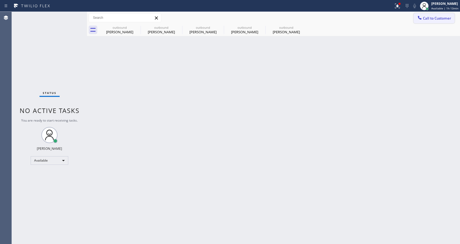
click at [429, 19] on span "Call to Customer" at bounding box center [437, 18] width 28 height 5
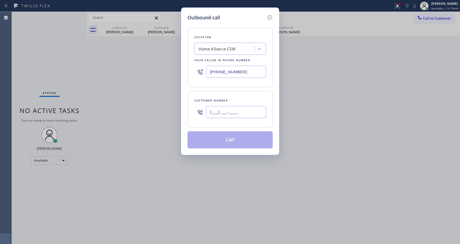
click at [259, 107] on input "(___) ___-____" at bounding box center [236, 112] width 60 height 12
paste input "917) 428-8524"
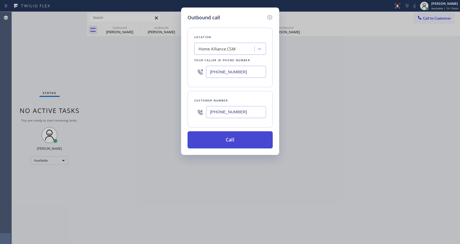
type input "[PHONE_NUMBER]"
click at [230, 137] on button "Call" at bounding box center [229, 139] width 85 height 17
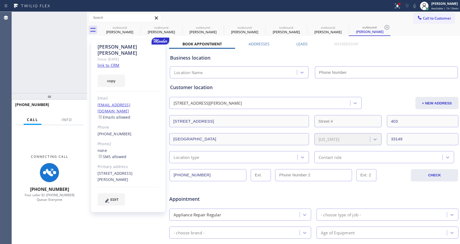
type input "[PHONE_NUMBER]"
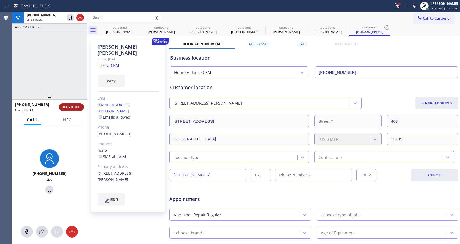
click at [72, 108] on span "HANG UP" at bounding box center [71, 107] width 16 height 4
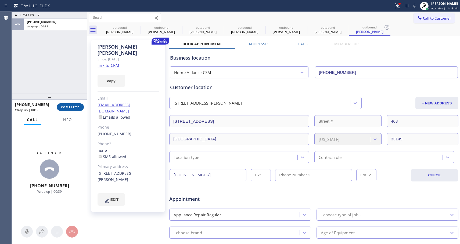
click at [71, 105] on span "COMPLETE" at bounding box center [70, 107] width 19 height 4
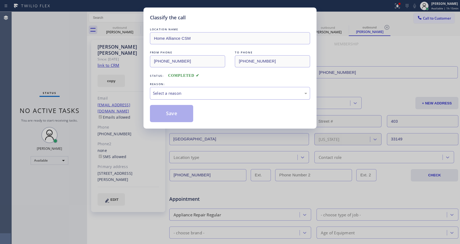
click at [166, 95] on div "Select a reason" at bounding box center [230, 93] width 154 height 6
click at [162, 115] on button "Save" at bounding box center [171, 113] width 43 height 17
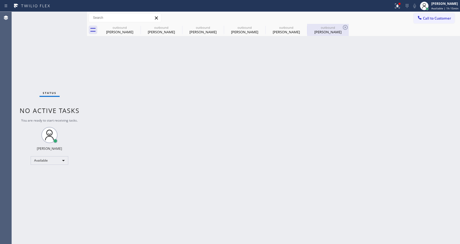
click at [324, 34] on div "[PERSON_NAME]" at bounding box center [327, 32] width 41 height 5
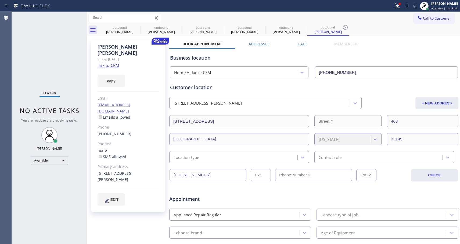
click at [139, 131] on div "[PHONE_NUMBER]" at bounding box center [127, 134] width 61 height 6
copy div "[PHONE_NUMBER]"
click at [435, 19] on span "Call to Customer" at bounding box center [437, 18] width 28 height 5
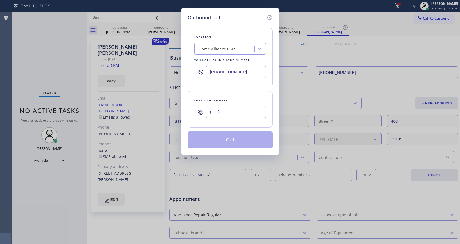
click at [253, 111] on input "(___) ___-____" at bounding box center [236, 112] width 60 height 12
paste input "917) 428-8524"
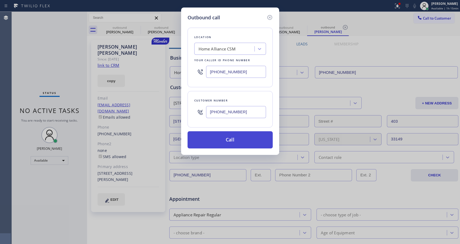
type input "[PHONE_NUMBER]"
click at [242, 137] on button "Call" at bounding box center [229, 139] width 85 height 17
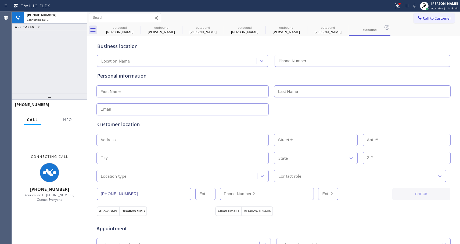
type input "[PHONE_NUMBER]"
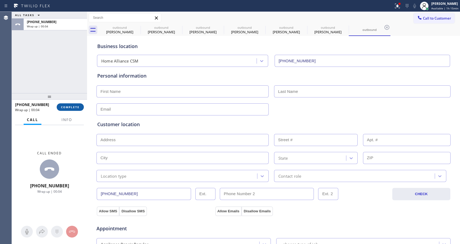
click at [68, 107] on span "COMPLETE" at bounding box center [70, 107] width 19 height 4
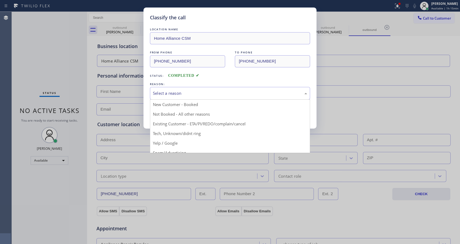
click at [172, 90] on div "Select a reason" at bounding box center [230, 93] width 154 height 6
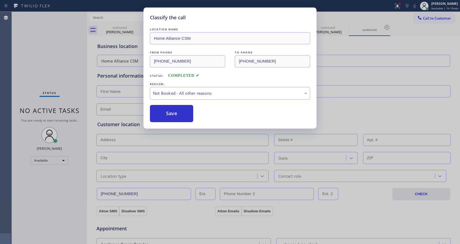
click at [167, 113] on button "Save" at bounding box center [171, 113] width 43 height 17
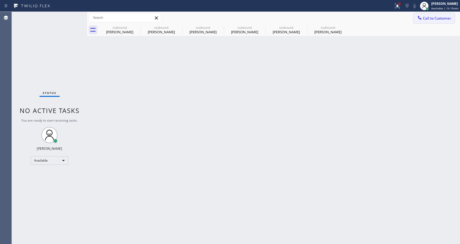
click at [432, 20] on span "Call to Customer" at bounding box center [437, 18] width 28 height 5
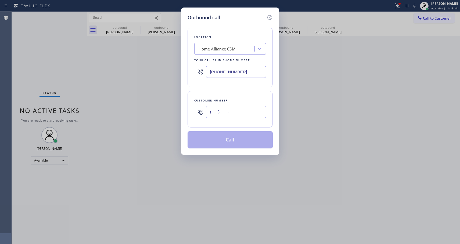
click at [252, 108] on input "(___) ___-____" at bounding box center [236, 112] width 60 height 12
paste input "917) 428-8524"
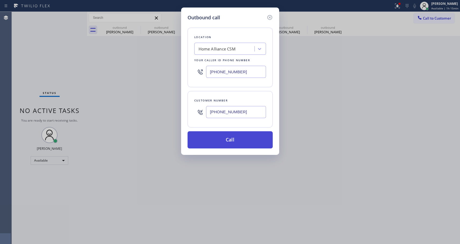
type input "[PHONE_NUMBER]"
click at [214, 138] on button "Call" at bounding box center [229, 139] width 85 height 17
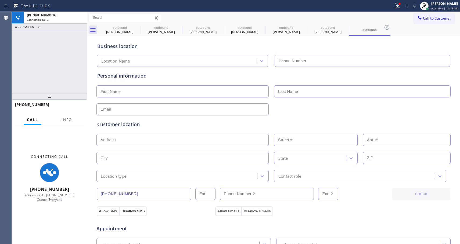
type input "[PHONE_NUMBER]"
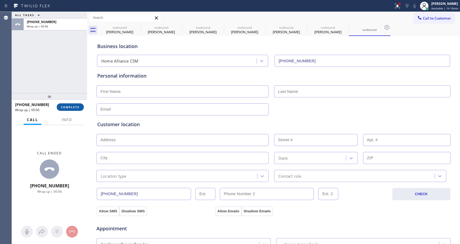
click at [68, 106] on span "COMPLETE" at bounding box center [70, 107] width 19 height 4
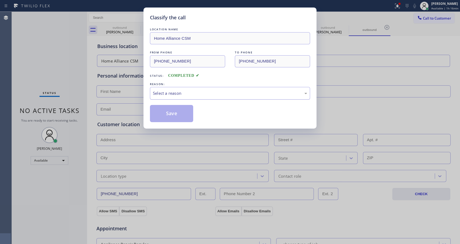
click at [197, 88] on div "Select a reason" at bounding box center [230, 93] width 160 height 13
click at [175, 113] on button "Save" at bounding box center [171, 113] width 43 height 17
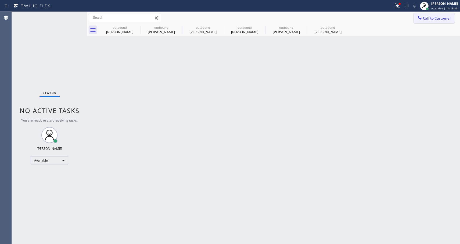
click at [446, 18] on span "Call to Customer" at bounding box center [437, 18] width 28 height 5
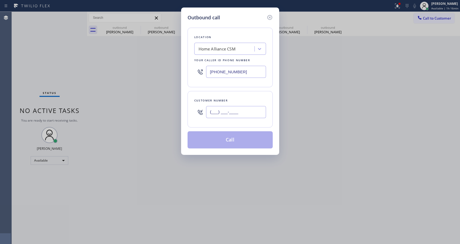
click at [246, 109] on input "(___) ___-____" at bounding box center [236, 112] width 60 height 12
paste input "917) 428-8524"
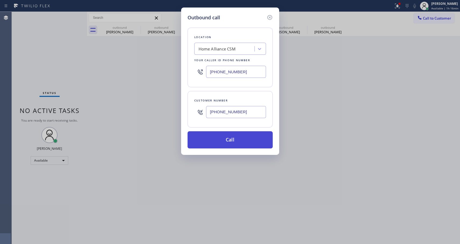
type input "[PHONE_NUMBER]"
click at [244, 139] on button "Call" at bounding box center [229, 139] width 85 height 17
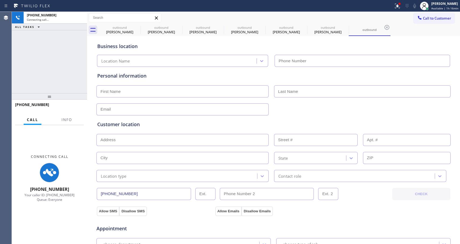
type input "[PHONE_NUMBER]"
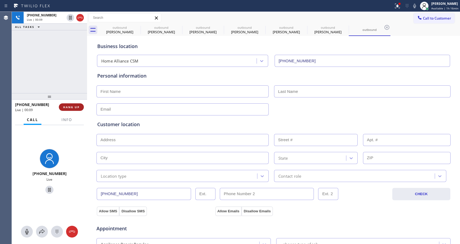
click at [74, 108] on span "HANG UP" at bounding box center [71, 107] width 16 height 4
click at [75, 108] on span "HANG UP" at bounding box center [71, 107] width 16 height 4
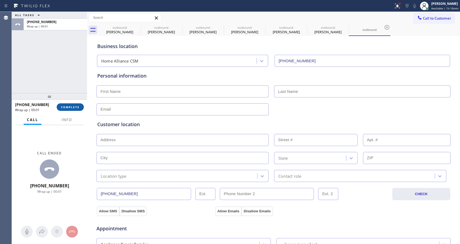
click at [72, 105] on span "COMPLETE" at bounding box center [70, 107] width 19 height 4
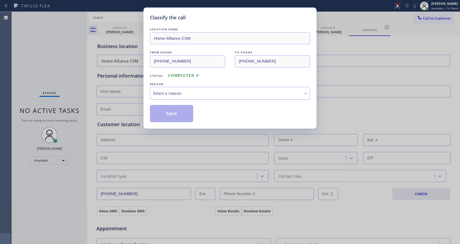
click at [168, 93] on div "Select a reason" at bounding box center [230, 93] width 154 height 6
click at [164, 112] on button "Save" at bounding box center [171, 113] width 43 height 17
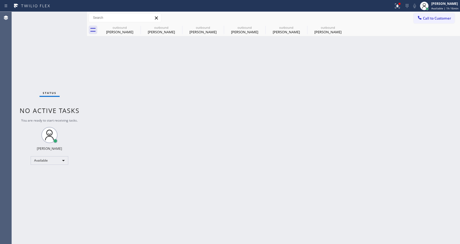
click at [184, 109] on div "Back to Dashboard Change Sender ID Customers Technicians Select a contact Outbo…" at bounding box center [273, 128] width 373 height 232
click at [435, 22] on button "Call to Customer" at bounding box center [433, 18] width 41 height 10
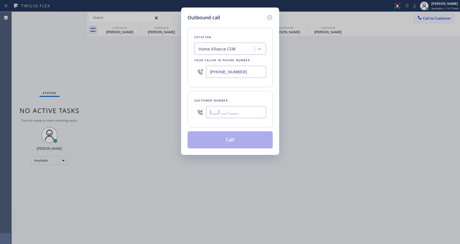
click at [244, 114] on input "(___) ___-____" at bounding box center [236, 112] width 60 height 12
paste input "917) 428-8524"
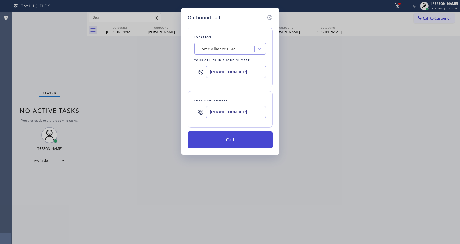
type input "[PHONE_NUMBER]"
click at [236, 140] on button "Call" at bounding box center [229, 139] width 85 height 17
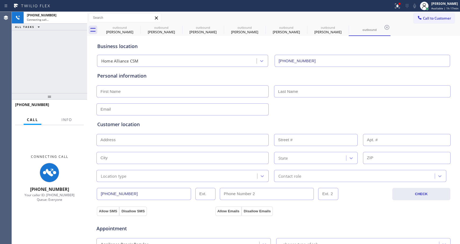
type input "[PHONE_NUMBER]"
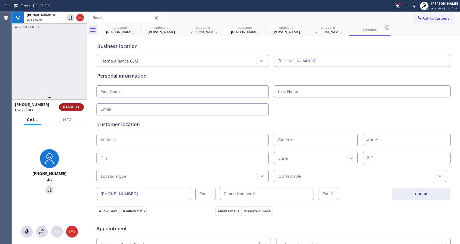
click at [76, 107] on span "HANG UP" at bounding box center [71, 107] width 16 height 4
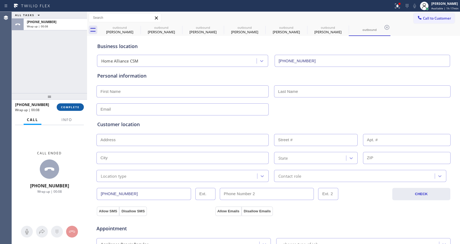
click at [67, 107] on span "COMPLETE" at bounding box center [70, 107] width 19 height 4
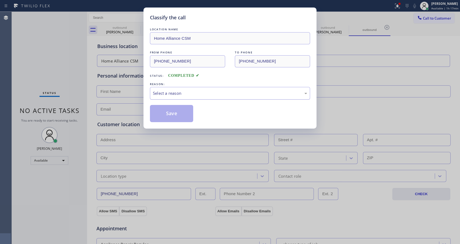
click at [203, 93] on div "Select a reason" at bounding box center [230, 93] width 154 height 6
click at [173, 115] on button "Save" at bounding box center [171, 113] width 43 height 17
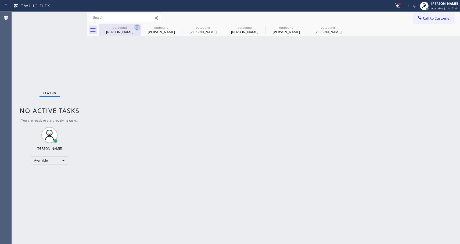
click at [137, 27] on icon at bounding box center [137, 27] width 5 height 5
click at [0, 0] on icon at bounding box center [0, 0] width 0 height 0
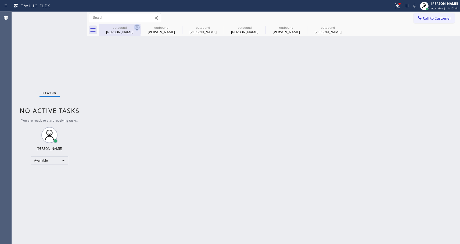
click at [0, 0] on icon at bounding box center [0, 0] width 0 height 0
click at [137, 27] on div "outbound [PERSON_NAME] outbound [PERSON_NAME] outbound [PERSON_NAME] outbound […" at bounding box center [279, 30] width 361 height 12
click at [137, 27] on div at bounding box center [279, 30] width 361 height 12
click at [433, 21] on button "Call to Customer" at bounding box center [433, 18] width 41 height 10
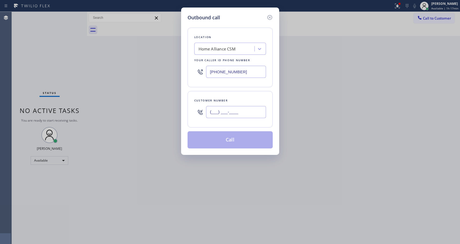
click at [264, 115] on input "(___) ___-____" at bounding box center [236, 112] width 60 height 12
paste input "917) 428-8524"
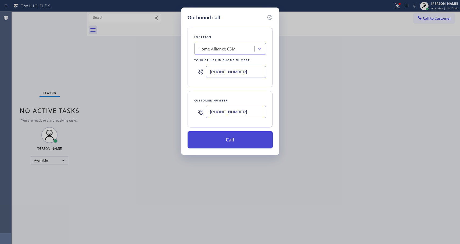
type input "[PHONE_NUMBER]"
click at [259, 142] on button "Call" at bounding box center [229, 139] width 85 height 17
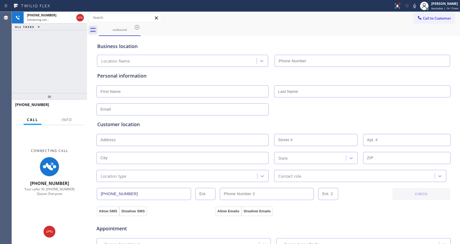
type input "[PHONE_NUMBER]"
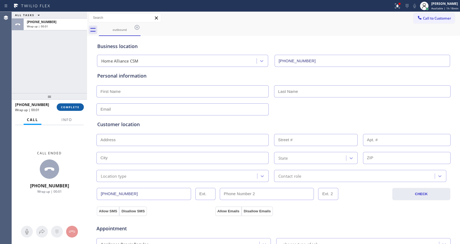
click at [80, 106] on button "COMPLETE" at bounding box center [70, 107] width 27 height 8
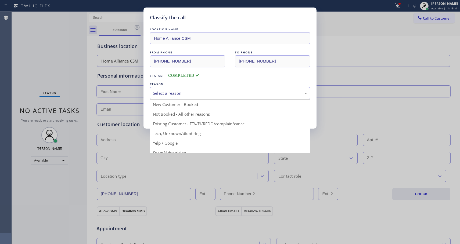
click at [197, 92] on div "Select a reason" at bounding box center [230, 93] width 154 height 6
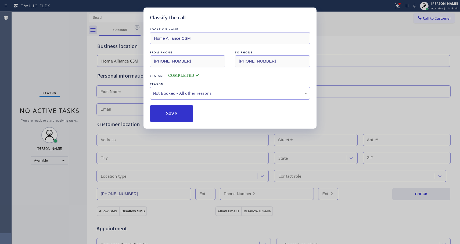
click at [179, 113] on button "Save" at bounding box center [171, 113] width 43 height 17
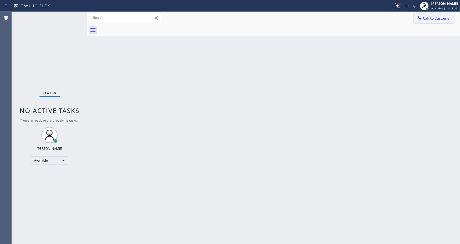
click at [421, 20] on icon at bounding box center [419, 17] width 5 height 5
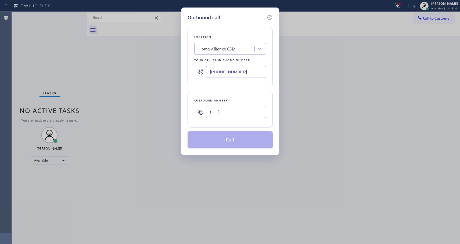
click at [244, 116] on input "(___) ___-____" at bounding box center [236, 112] width 60 height 12
paste input "917) 428-8524"
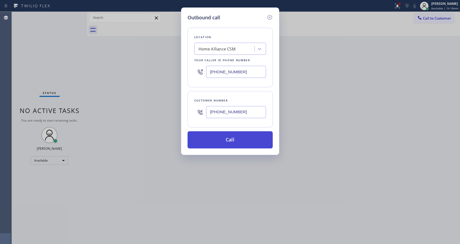
type input "[PHONE_NUMBER]"
click at [248, 143] on button "Call" at bounding box center [229, 139] width 85 height 17
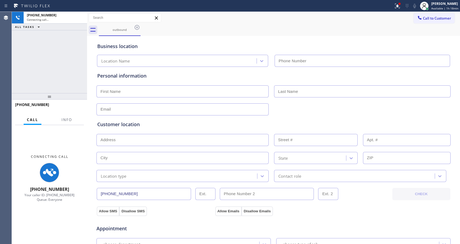
type input "[PHONE_NUMBER]"
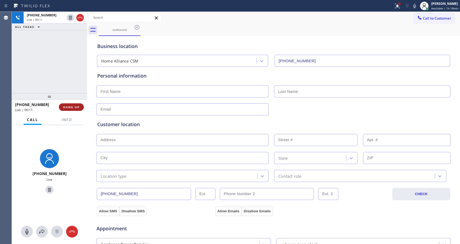
click at [72, 106] on span "HANG UP" at bounding box center [71, 107] width 16 height 4
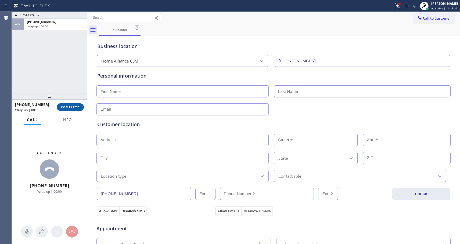
click at [77, 106] on span "COMPLETE" at bounding box center [70, 107] width 19 height 4
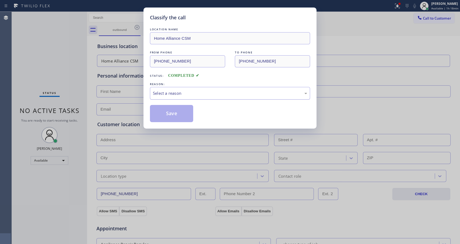
click at [220, 92] on div "Select a reason" at bounding box center [230, 93] width 154 height 6
click at [179, 114] on button "Save" at bounding box center [171, 113] width 43 height 17
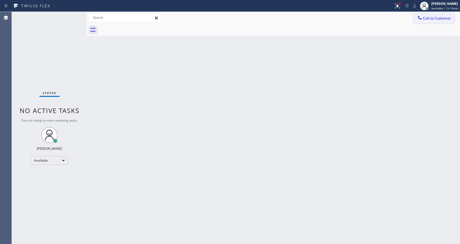
click at [423, 19] on span "Call to Customer" at bounding box center [437, 18] width 28 height 5
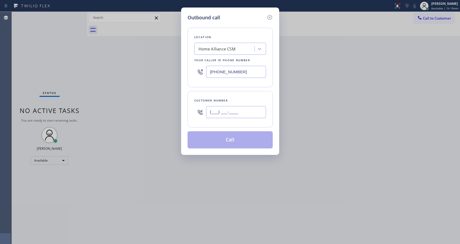
click at [239, 117] on input "(___) ___-____" at bounding box center [236, 112] width 60 height 12
paste input "917) 428-8524"
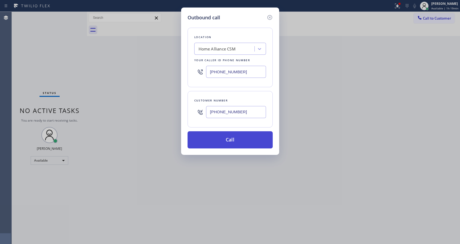
type input "[PHONE_NUMBER]"
click at [252, 140] on button "Call" at bounding box center [229, 139] width 85 height 17
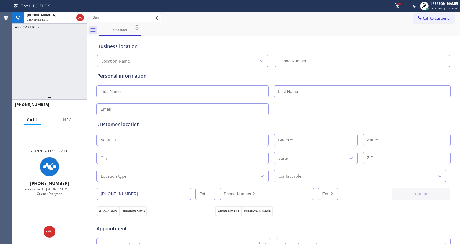
type input "[PHONE_NUMBER]"
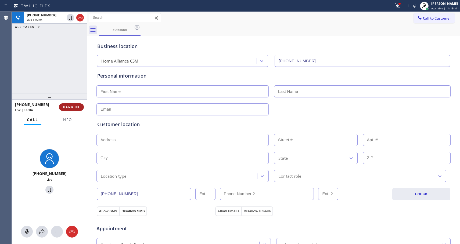
click at [71, 107] on span "HANG UP" at bounding box center [71, 107] width 16 height 4
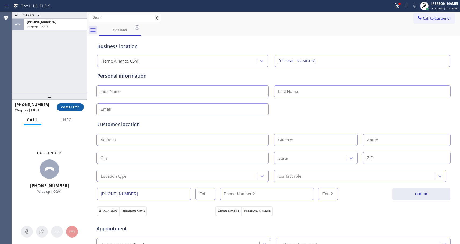
click at [77, 108] on span "COMPLETE" at bounding box center [70, 107] width 19 height 4
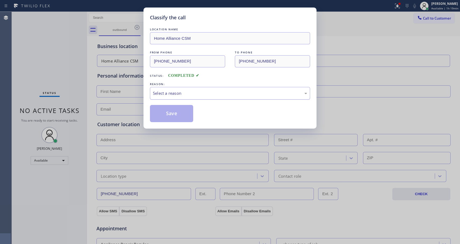
click at [226, 91] on div "Select a reason" at bounding box center [230, 93] width 154 height 6
click at [179, 115] on button "Save" at bounding box center [171, 113] width 43 height 17
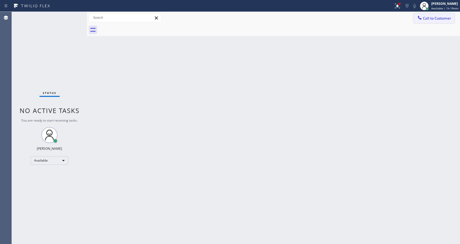
click at [438, 20] on span "Call to Customer" at bounding box center [437, 18] width 28 height 5
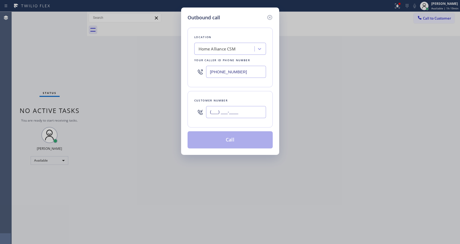
click at [257, 112] on input "(___) ___-____" at bounding box center [236, 112] width 60 height 12
paste input "917) 428-8524"
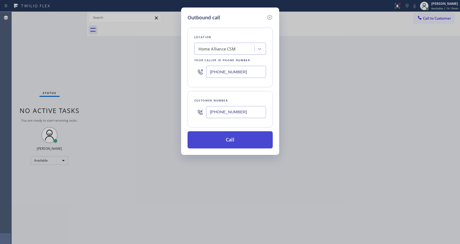
type input "[PHONE_NUMBER]"
click at [256, 140] on button "Call" at bounding box center [229, 139] width 85 height 17
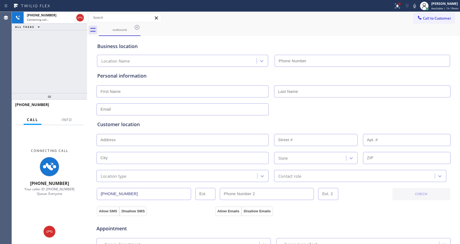
type input "[PHONE_NUMBER]"
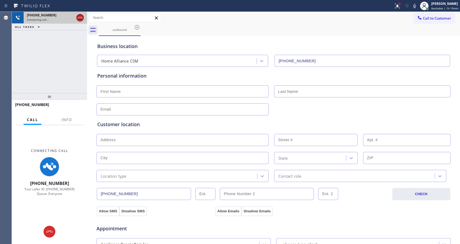
click at [81, 18] on icon at bounding box center [80, 18] width 5 height 2
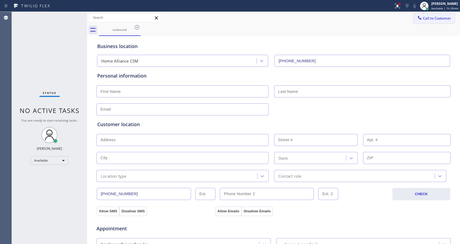
click at [429, 17] on span "Call to Customer" at bounding box center [437, 18] width 28 height 5
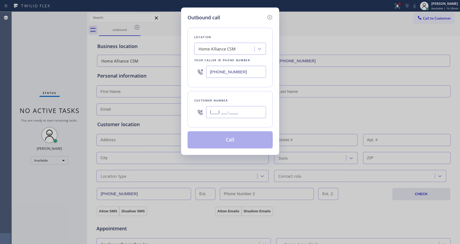
click at [238, 111] on input "(___) ___-____" at bounding box center [236, 112] width 60 height 12
paste input "917) 428-8524"
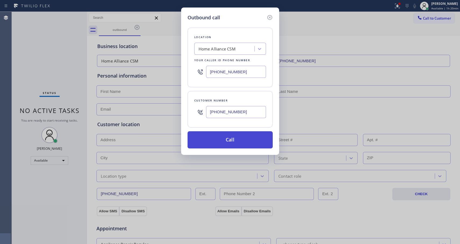
type input "[PHONE_NUMBER]"
click at [257, 143] on button "Call" at bounding box center [229, 139] width 85 height 17
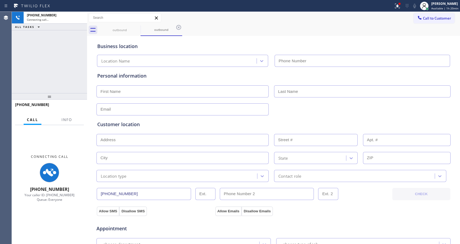
type input "[PHONE_NUMBER]"
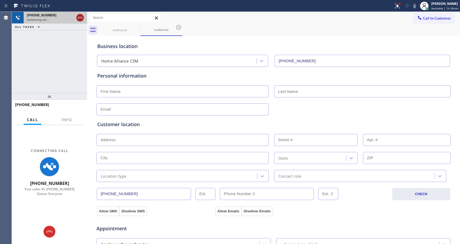
click at [80, 20] on icon at bounding box center [80, 17] width 6 height 6
